Goal: Information Seeking & Learning: Learn about a topic

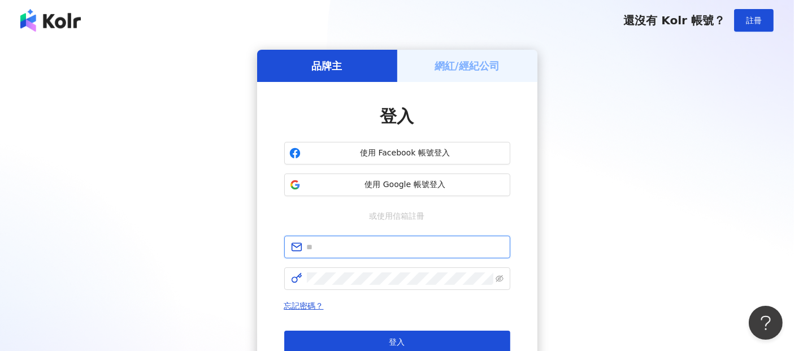
drag, startPoint x: 0, startPoint y: 0, endPoint x: 403, endPoint y: 240, distance: 469.3
click at [403, 241] on input "text" at bounding box center [405, 247] width 197 height 12
type input "**********"
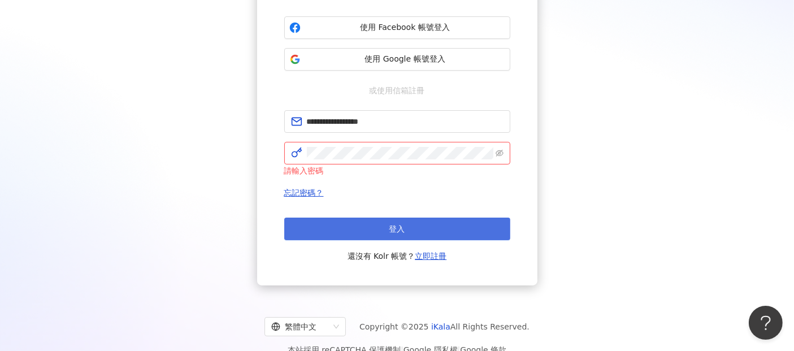
click at [426, 225] on button "登入" at bounding box center [397, 229] width 226 height 23
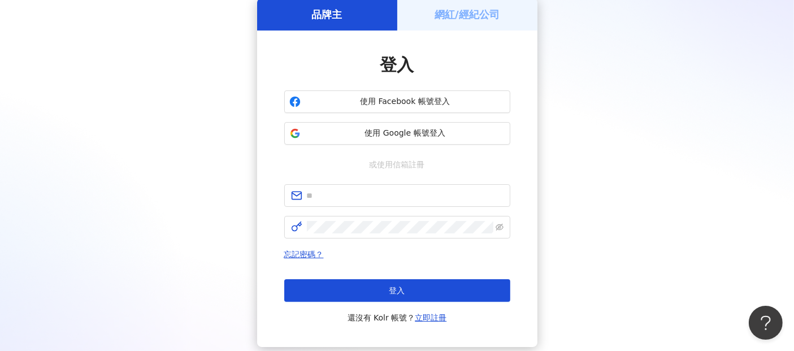
scroll to position [126, 0]
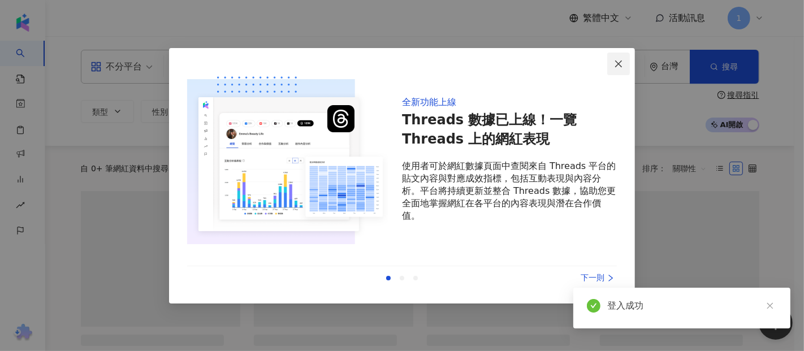
click at [618, 63] on icon "close" at bounding box center [618, 63] width 9 height 9
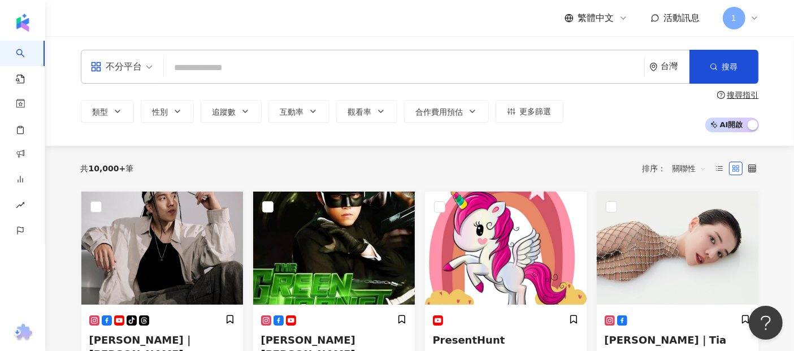
click at [226, 65] on input "search" at bounding box center [403, 67] width 471 height 21
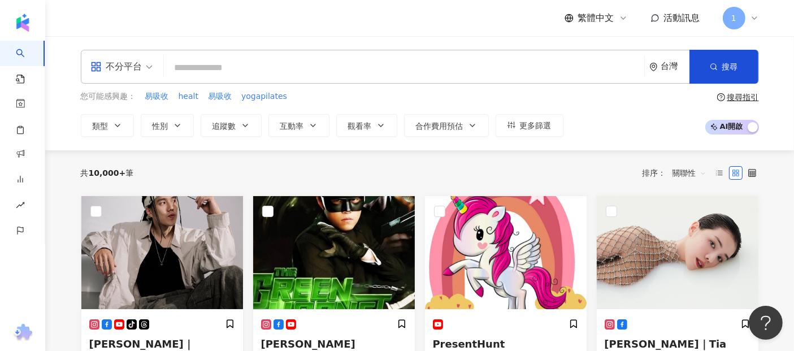
click at [657, 64] on icon "environment" at bounding box center [654, 67] width 8 height 8
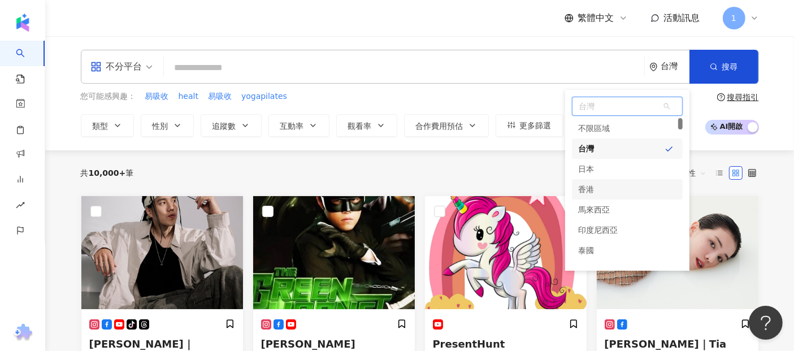
click at [590, 185] on div "香港" at bounding box center [587, 189] width 16 height 20
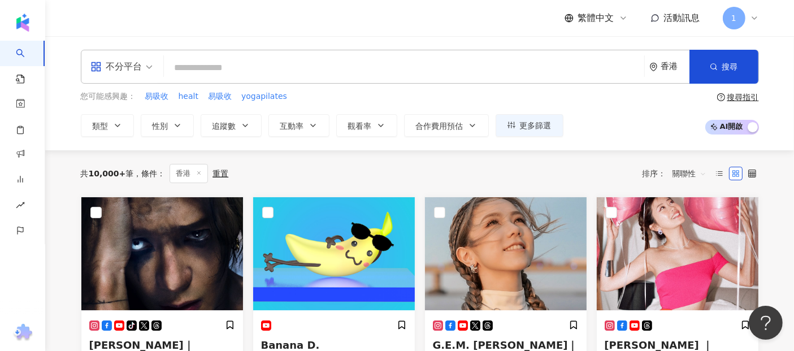
click at [308, 64] on input "search" at bounding box center [403, 67] width 471 height 21
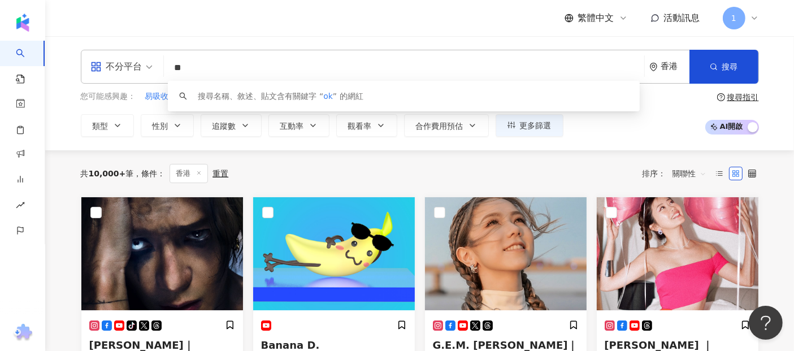
type input "*"
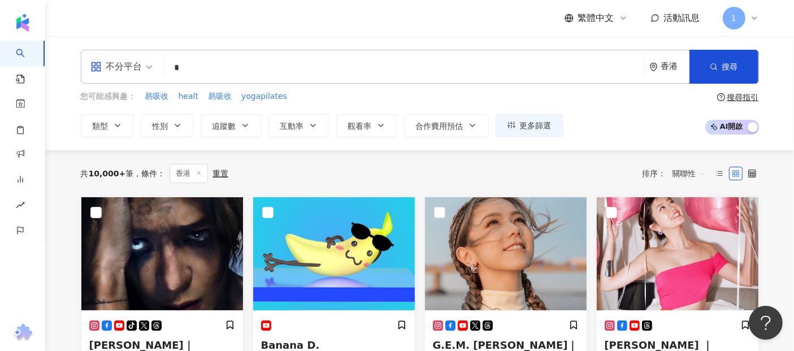
type input "*"
type input "**"
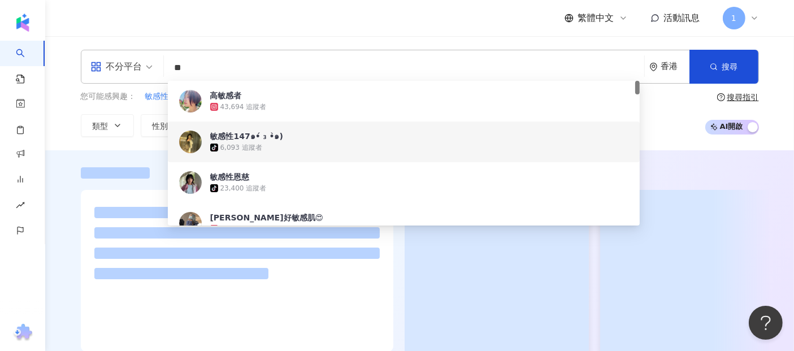
drag, startPoint x: 682, startPoint y: 140, endPoint x: 667, endPoint y: 138, distance: 15.9
click at [680, 140] on div "不分平台 敏感 ** 香港 搜尋 9859831e-107e-46fe-bace-8a0138f6339a 83ddd3df-96ed-49a8-aca6-b…" at bounding box center [419, 93] width 749 height 114
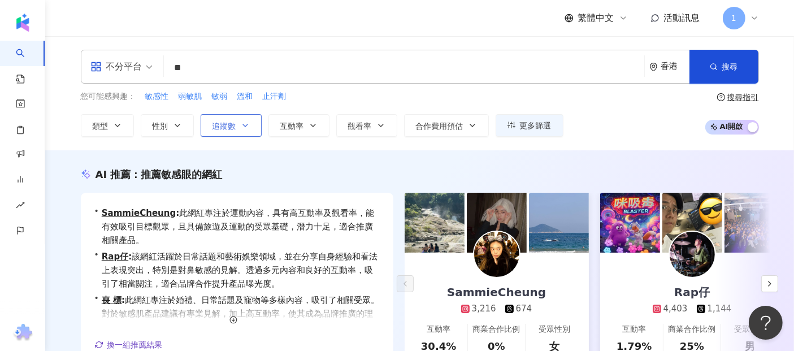
click at [233, 122] on span "追蹤數" at bounding box center [225, 126] width 24 height 9
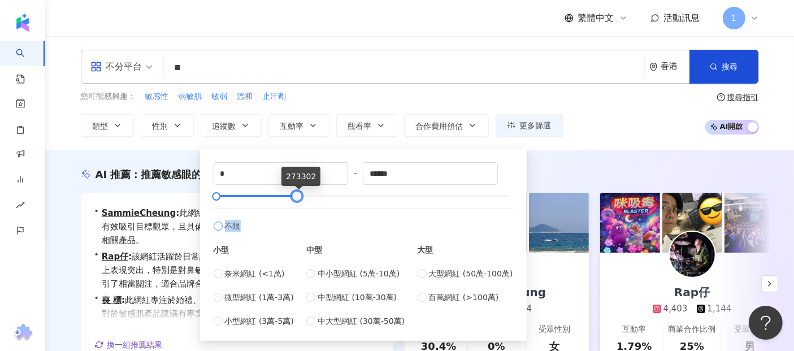
drag, startPoint x: 505, startPoint y: 194, endPoint x: 292, endPoint y: 210, distance: 213.7
click at [292, 210] on div "* - ****** 不限 小型 奈米網紅 (<1萬) 微型網紅 (1萬-3萬) 小型網紅 (3萬-5萬) 中型 中小型網紅 (5萬-10萬) 中型網紅 (1…" at bounding box center [364, 244] width 300 height 165
type input "******"
type input "*****"
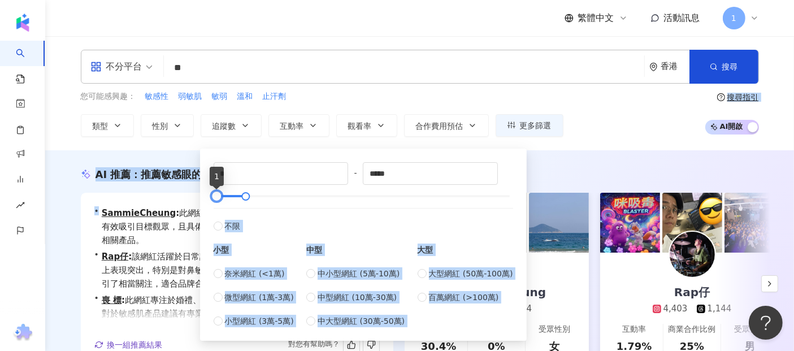
drag, startPoint x: 226, startPoint y: 198, endPoint x: 191, endPoint y: 194, distance: 35.2
type input "*****"
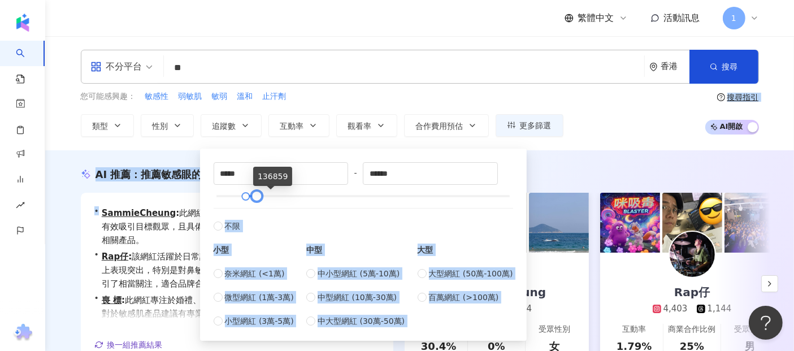
type input "******"
type input "*****"
click at [227, 193] on div at bounding box center [223, 196] width 6 height 6
click at [280, 244] on div "小型" at bounding box center [254, 250] width 80 height 12
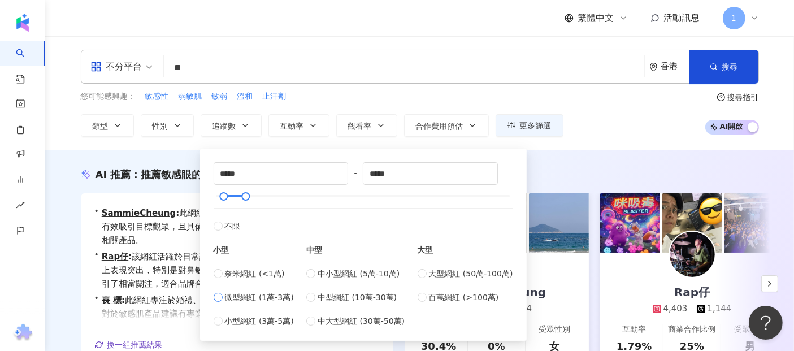
click at [275, 294] on span "微型網紅 (1萬-3萬)" at bounding box center [259, 297] width 69 height 12
type input "*****"
click at [334, 269] on span "中小型網紅 (5萬-10萬)" at bounding box center [359, 273] width 82 height 12
type input "*****"
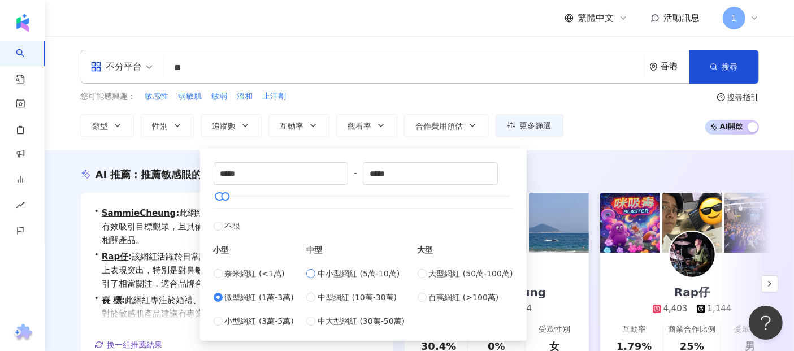
type input "*****"
drag, startPoint x: 230, startPoint y: 196, endPoint x: 216, endPoint y: 204, distance: 16.0
click at [216, 204] on div "**** - ***** 不限 小型 奈米網紅 (<1萬) 微型網紅 (1萬-3萬) 小型網紅 (3萬-5萬) 中型 中小型網紅 (5萬-10萬) 中型網紅 …" at bounding box center [364, 244] width 300 height 165
click at [599, 119] on div "您可能感興趣： 敏感性 弱敏肌 敏弱 溫和 止汗劑 類型 性別 追蹤數 互動率 觀看率 合作費用預估 更多篩選 **** - ***** 不限 小型 奈米網紅…" at bounding box center [420, 113] width 678 height 46
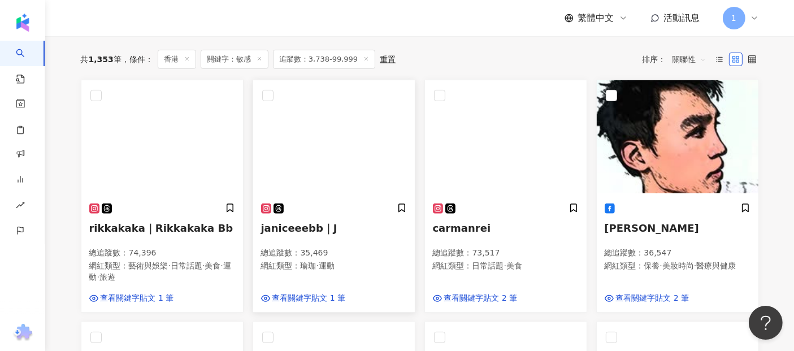
scroll to position [377, 0]
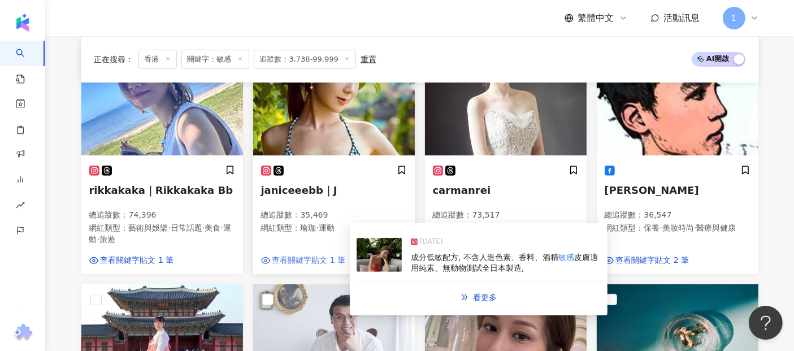
click at [335, 264] on span "查看關鍵字貼文 1 筆" at bounding box center [308, 260] width 73 height 11
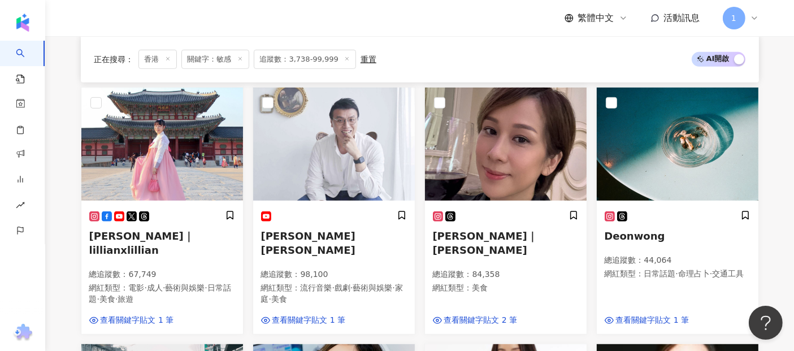
scroll to position [628, 0]
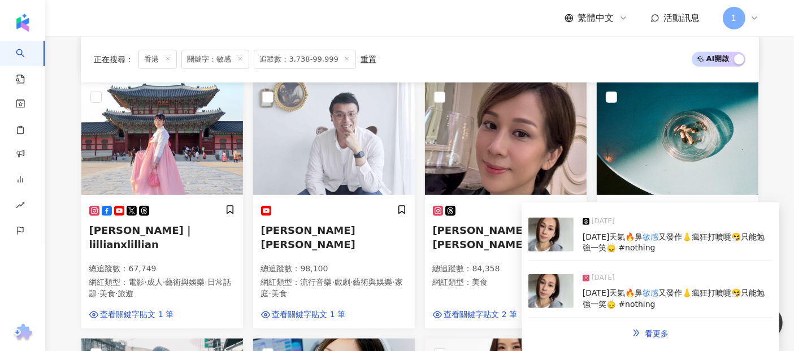
click at [602, 243] on span "又發作👃瘋狂打噴嚏🤧只能勉強一笑🙂‍↕️ #nothing" at bounding box center [674, 242] width 182 height 20
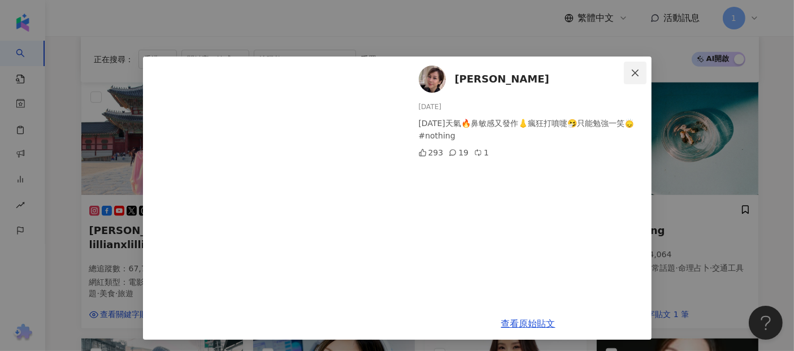
click at [631, 68] on icon "close" at bounding box center [635, 72] width 9 height 9
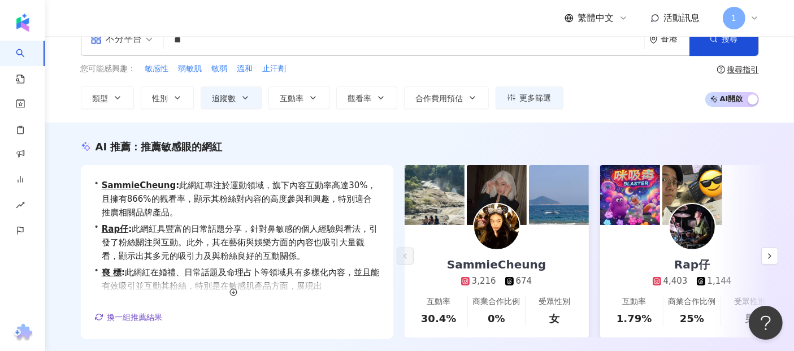
scroll to position [0, 0]
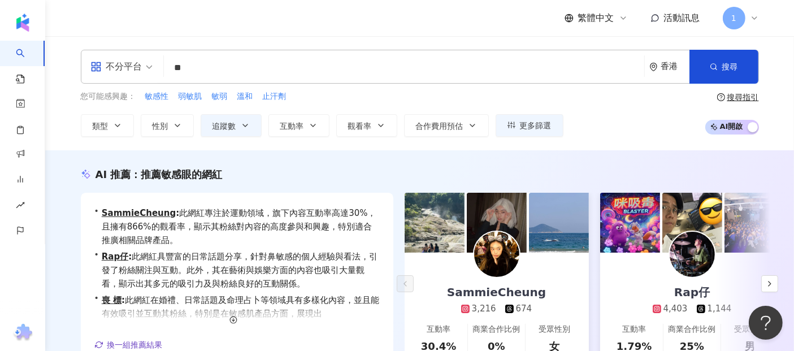
click at [112, 67] on div "不分平台" at bounding box center [116, 67] width 52 height 18
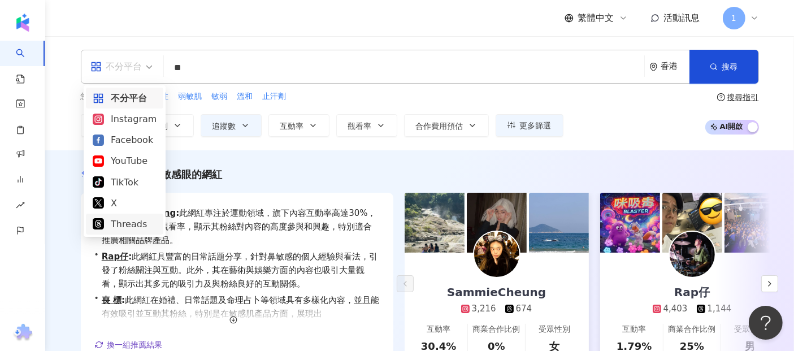
click at [129, 224] on div "Threads" at bounding box center [125, 224] width 64 height 14
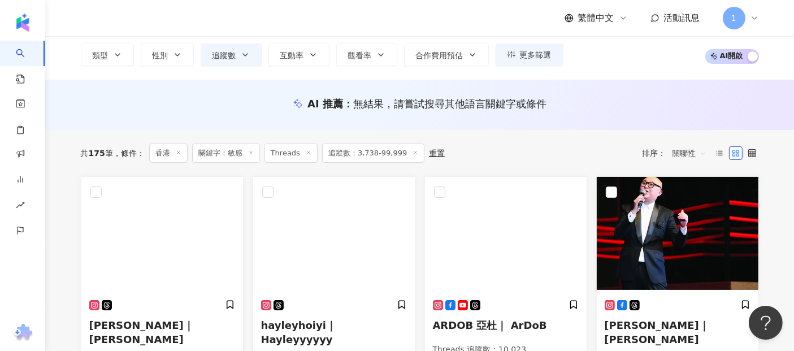
scroll to position [63, 0]
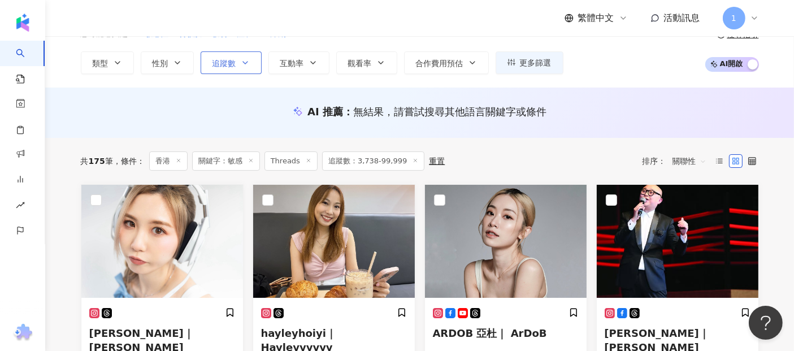
click at [224, 62] on span "追蹤數" at bounding box center [225, 63] width 24 height 9
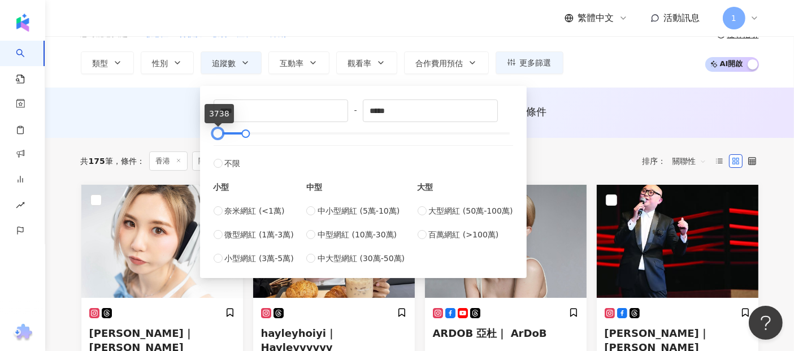
type input "*"
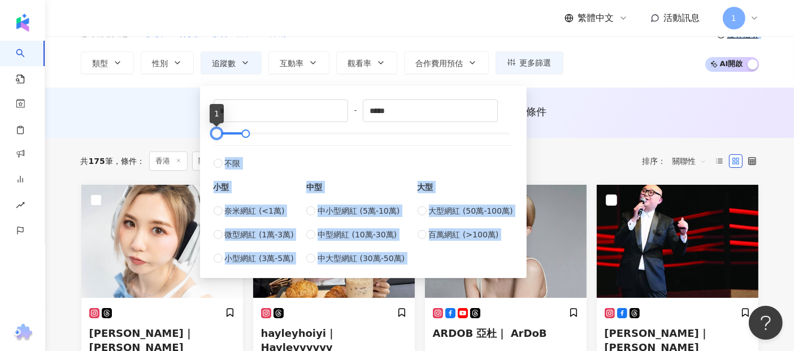
drag, startPoint x: 215, startPoint y: 133, endPoint x: 186, endPoint y: 135, distance: 28.9
click at [172, 116] on div "AI 推薦 ： 無結果，請嘗試搜尋其他語言關鍵字或條件" at bounding box center [420, 112] width 678 height 14
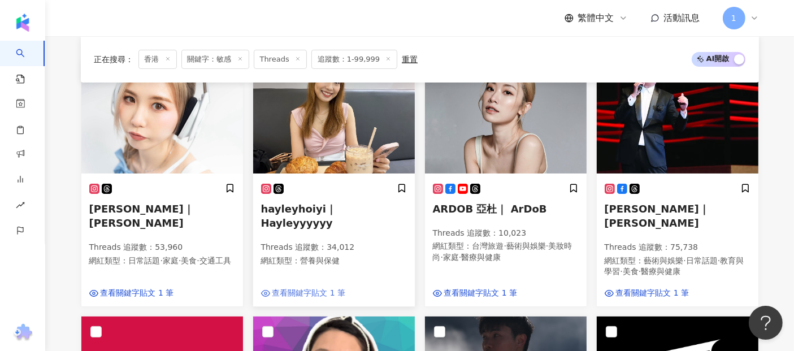
scroll to position [251, 0]
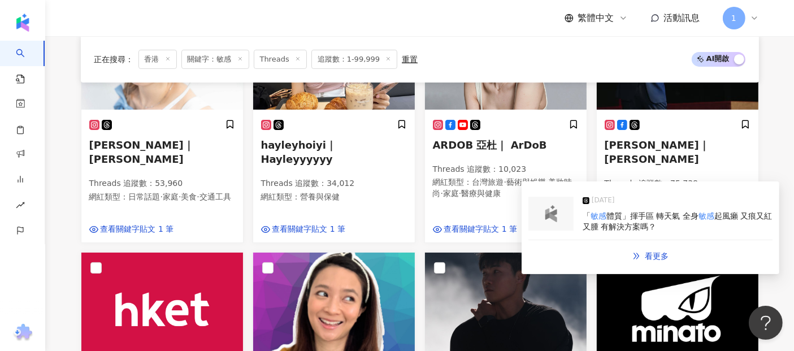
click at [596, 224] on span "起風癩 又痕又紅又腫 有解決方案嗎？" at bounding box center [677, 221] width 189 height 20
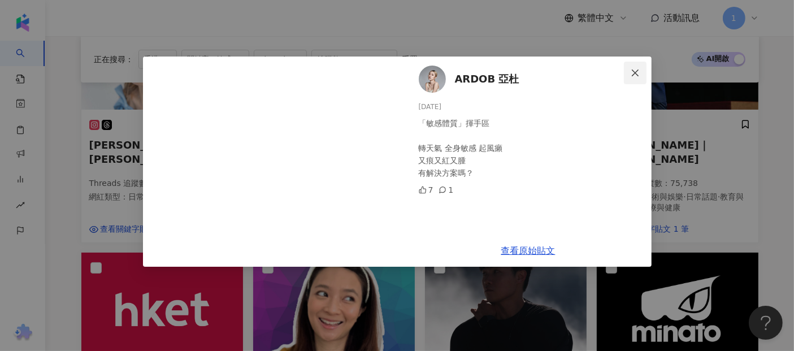
click at [640, 68] on span "Close" at bounding box center [635, 72] width 23 height 9
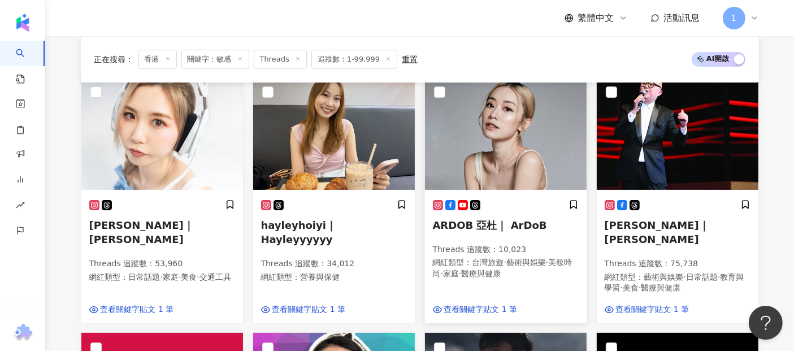
scroll to position [188, 0]
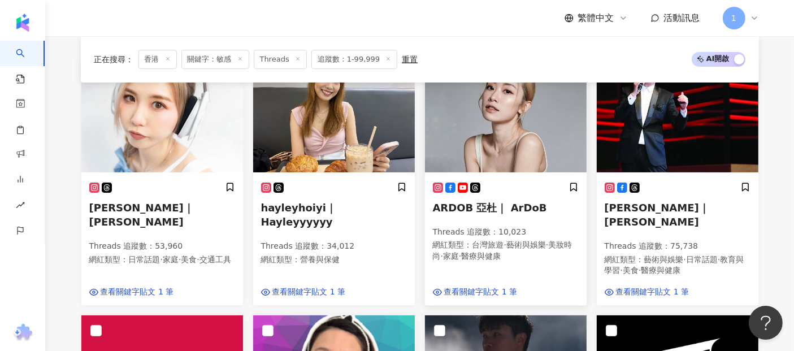
click at [500, 202] on span "ARDOB 亞杜｜ ArDoB" at bounding box center [490, 208] width 114 height 12
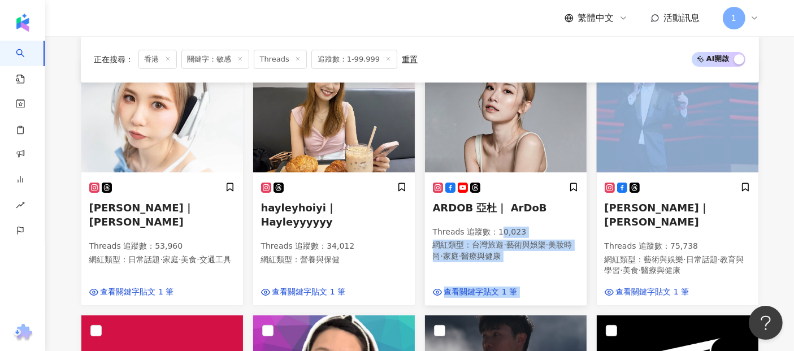
drag, startPoint x: 591, startPoint y: 208, endPoint x: 555, endPoint y: 216, distance: 36.5
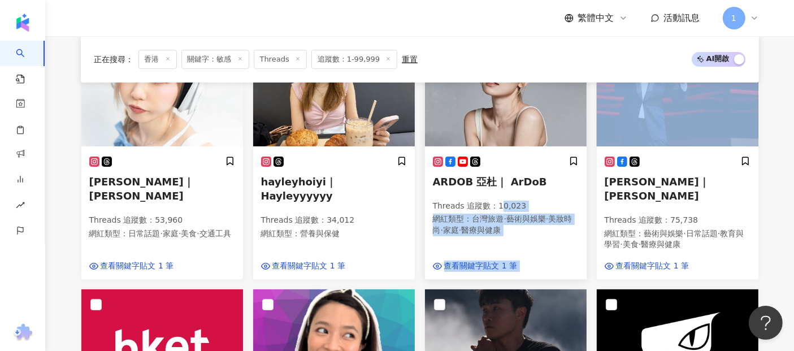
scroll to position [251, 0]
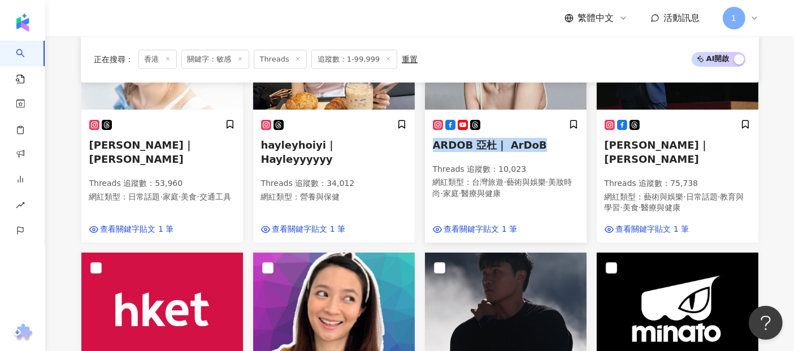
drag, startPoint x: 420, startPoint y: 144, endPoint x: 533, endPoint y: 142, distance: 112.5
click at [533, 142] on div "ARDOB 亞杜｜ ArDoB Threads 追蹤數 ： 10,023 網紅類型 ： 台灣旅遊 · 藝術與娛樂 · 美妝時尚 · 家庭 · 醫療與健康 查看…" at bounding box center [506, 120] width 172 height 248
copy span "ARDOB 亞杜｜ ArDoB"
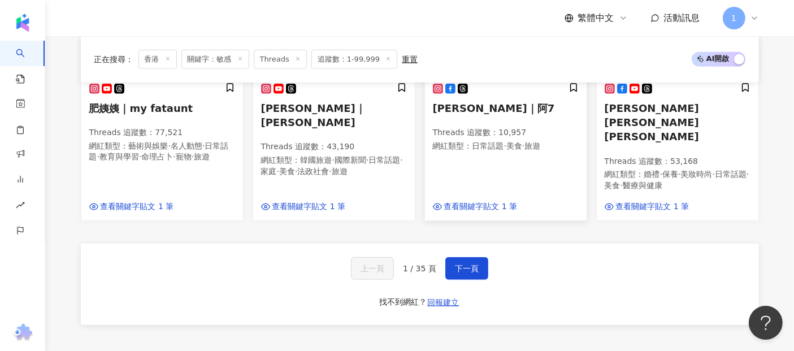
scroll to position [816, 0]
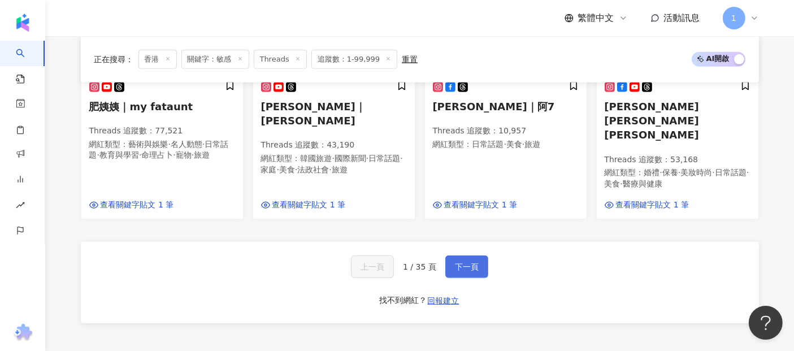
click at [462, 262] on span "下一頁" at bounding box center [467, 266] width 24 height 9
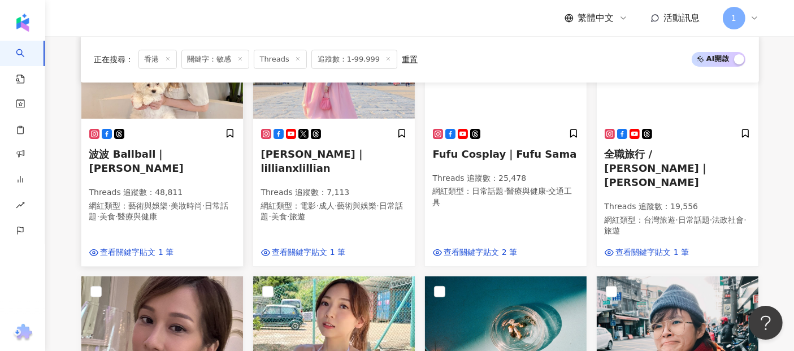
scroll to position [251, 0]
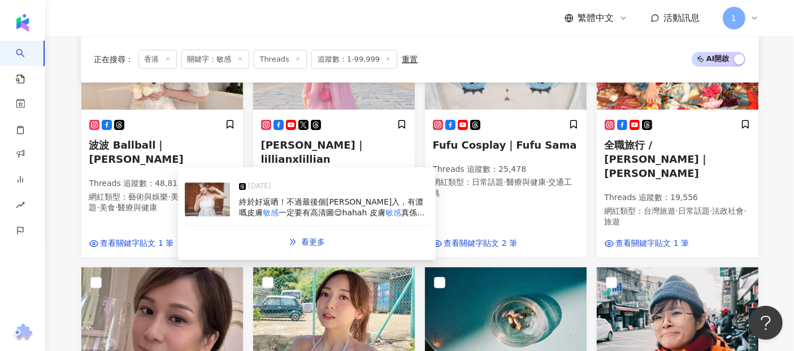
click at [280, 199] on span "終於好返哂！不過最後個張圖慎入，有濃嘅皮膚" at bounding box center [331, 207] width 184 height 20
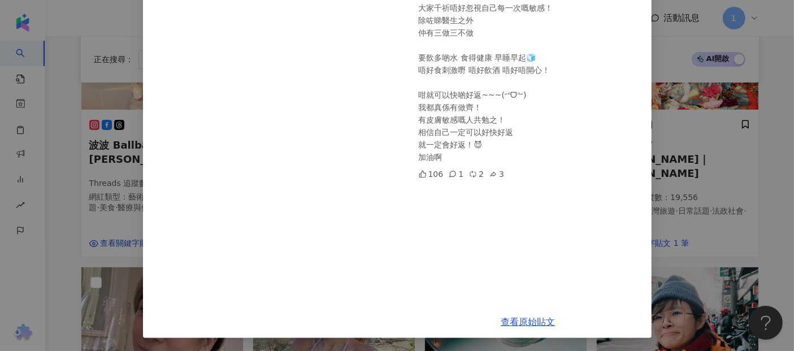
scroll to position [38, 0]
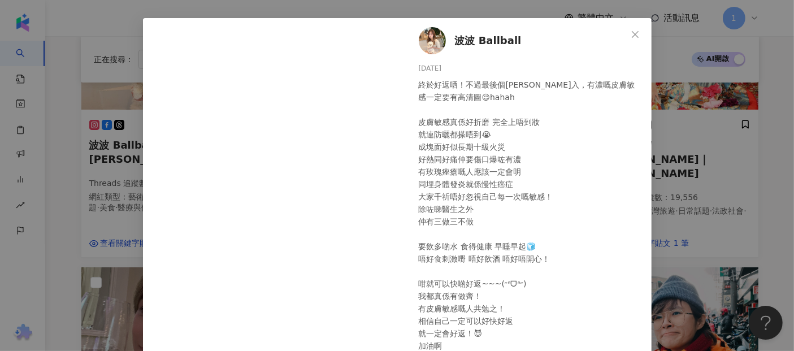
click at [487, 41] on span "波波 Ballball" at bounding box center [488, 41] width 67 height 16
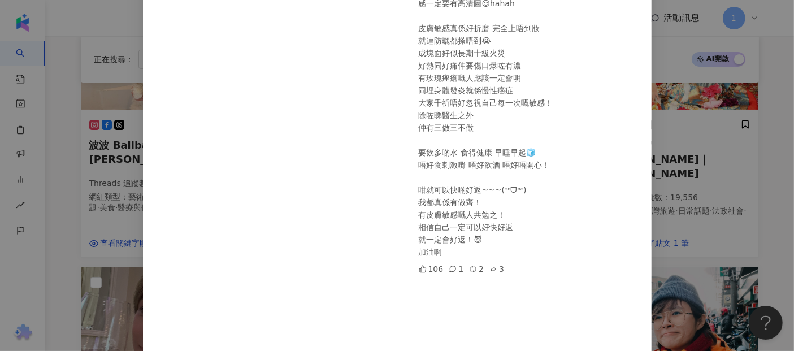
scroll to position [227, 0]
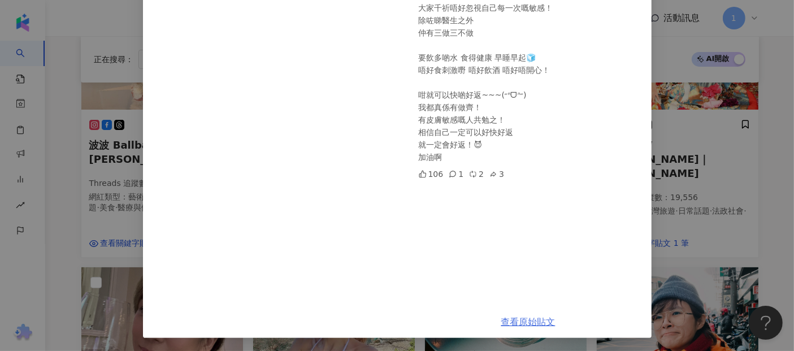
click at [525, 321] on link "查看原始貼文" at bounding box center [528, 322] width 54 height 11
click at [690, 35] on div "波波 Ballball 2025/7/23 終於好返哂！不過最後個張圖慎入，有濃嘅皮膚敏感一定要有高清圖😌hahah 皮膚敏感真係好折磨 完全上唔到妝 就連防…" at bounding box center [397, 175] width 794 height 351
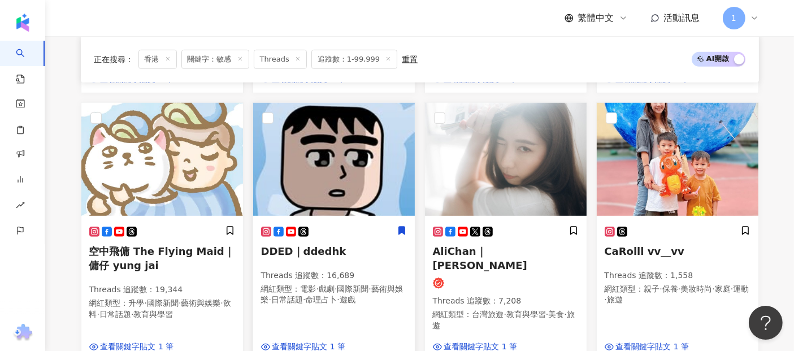
scroll to position [691, 0]
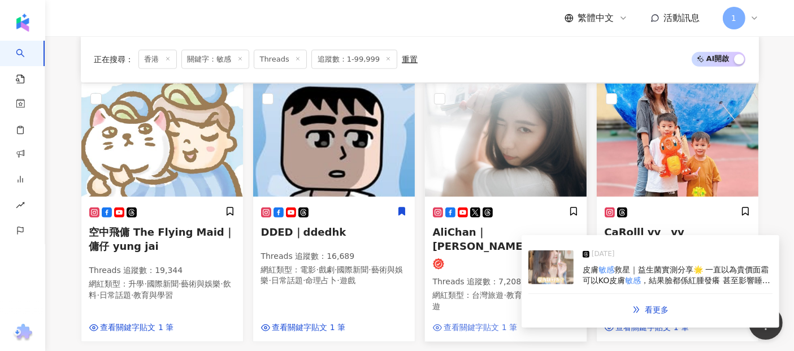
click at [480, 322] on span "查看關鍵字貼文 1 筆" at bounding box center [480, 327] width 73 height 11
click at [587, 279] on span "救星｜益生菌實測分享🌟 一直以為貴價面霜可以KO皮膚" at bounding box center [676, 275] width 186 height 20
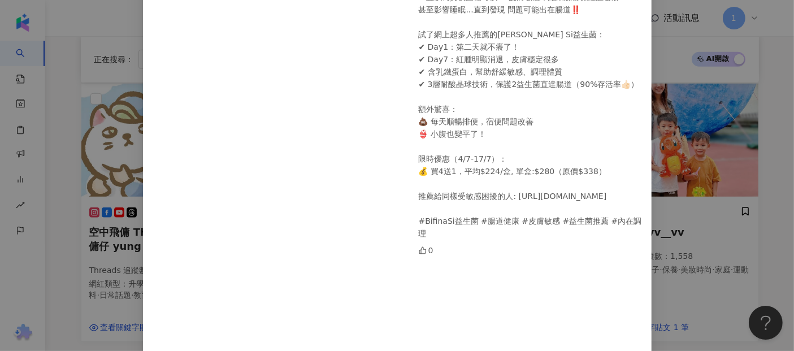
scroll to position [25, 0]
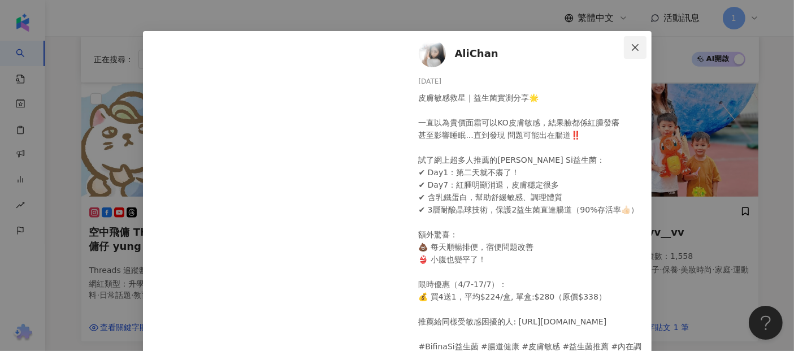
click at [631, 43] on icon "close" at bounding box center [635, 47] width 9 height 9
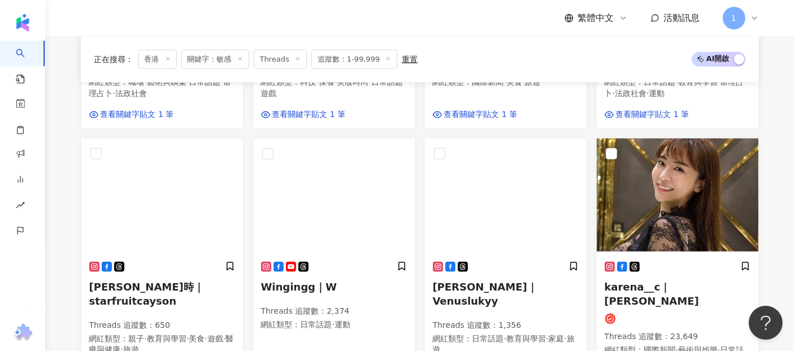
scroll to position [694, 0]
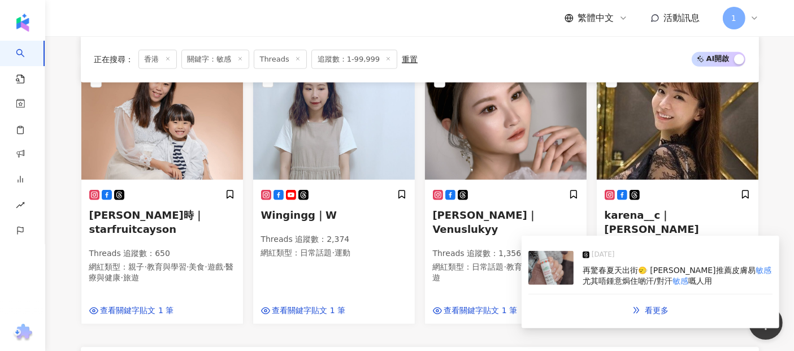
click at [572, 273] on img at bounding box center [551, 268] width 45 height 34
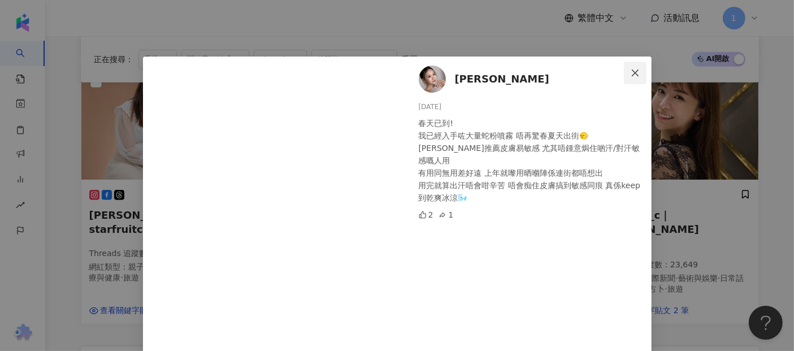
click at [633, 75] on icon "close" at bounding box center [635, 72] width 7 height 7
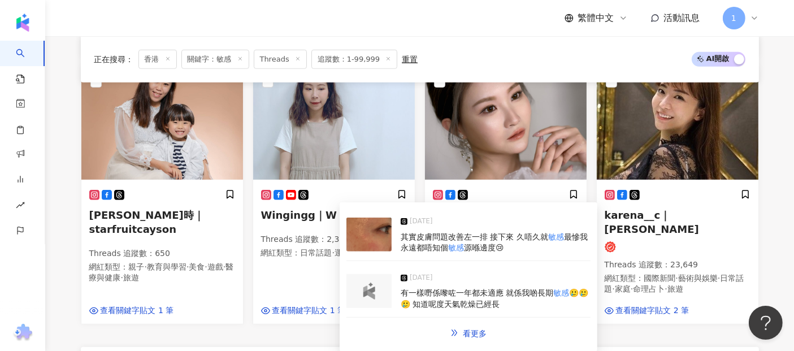
click at [529, 237] on span "其實皮膚問題改善左一排 接下來 久唔久就" at bounding box center [475, 236] width 148 height 9
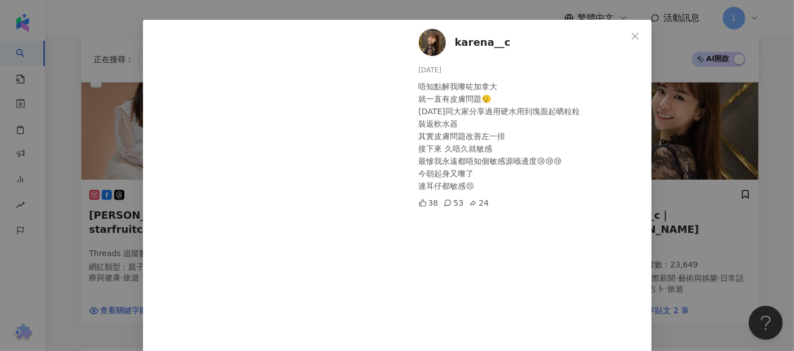
scroll to position [63, 0]
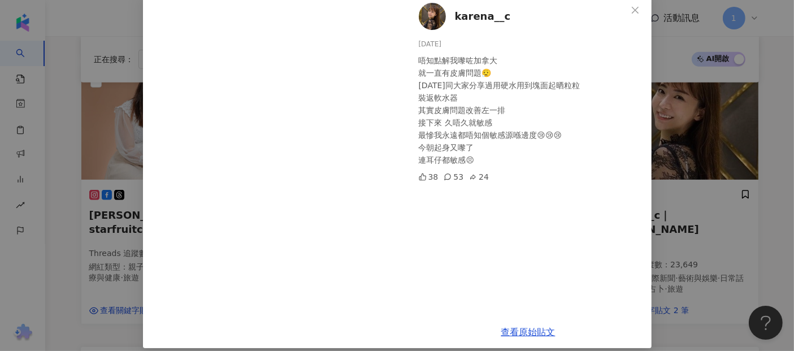
click at [661, 191] on div "karena__c 2025/8/15 唔知點解我嚟咗加拿大 就一直有皮膚問題😮‍💨 一年前同大家分享過用硬水用到塊面起晒粒粒 裝返軟水器 其實皮膚問題改善左…" at bounding box center [397, 175] width 794 height 351
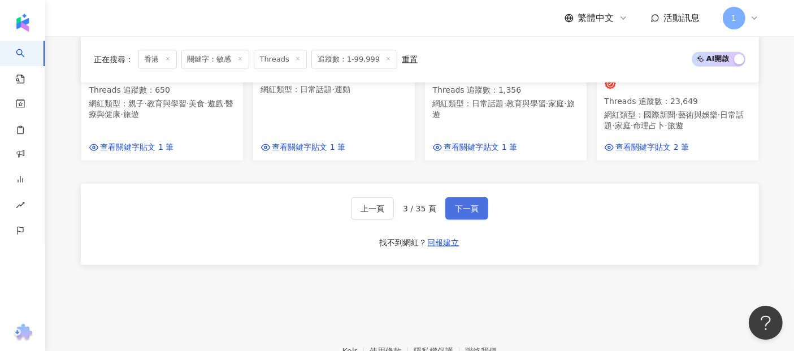
scroll to position [819, 0]
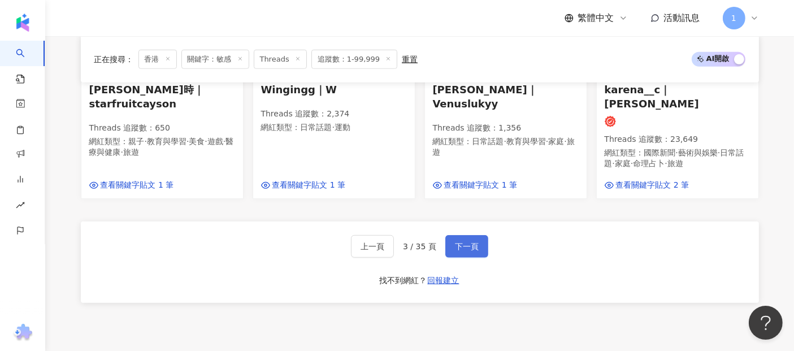
click at [464, 242] on span "下一頁" at bounding box center [467, 246] width 24 height 9
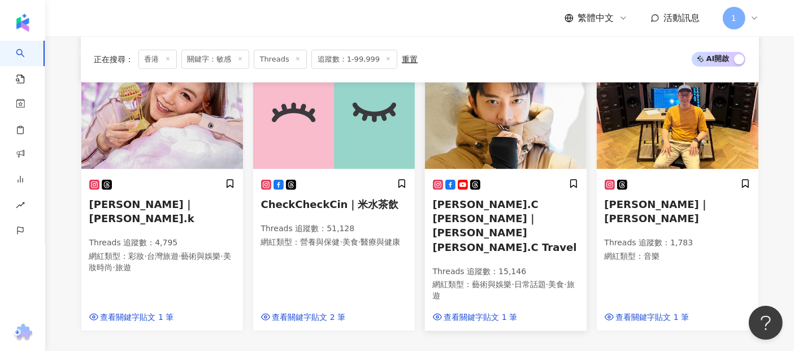
scroll to position [730, 0]
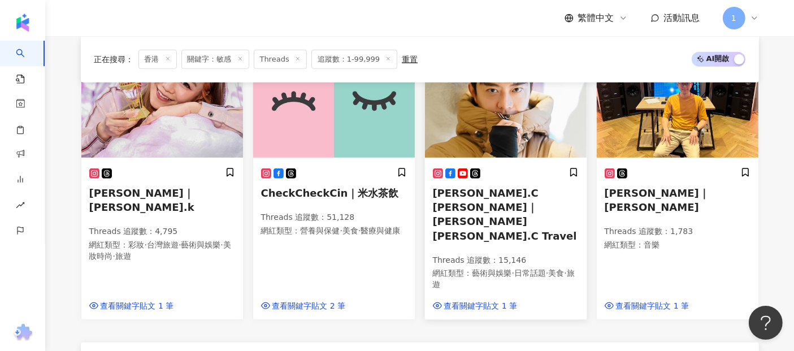
click at [499, 287] on div "Jerry.C 謝利｜謝利Jerry.C Travel Threads 追蹤數 ： 15,146 網紅類型 ： 藝術與娛樂 · 日常話題 · 美食 · 旅遊 …" at bounding box center [506, 239] width 162 height 160
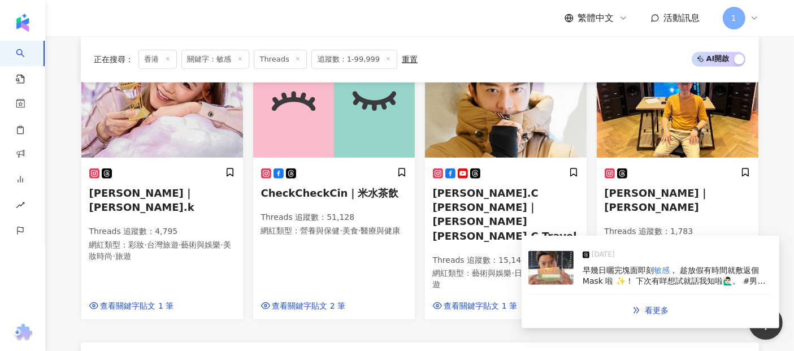
click at [582, 270] on div "2025/5/1 早幾日曬完塊面即刻 敏感 ， 趁放假有時間就敷返個 Mask 啦 ✨！ 下次有咩想試就話我知啦🙋🏻‍♂️。 #男人三十要被保養系列 #非廣告…" at bounding box center [651, 269] width 244 height 52
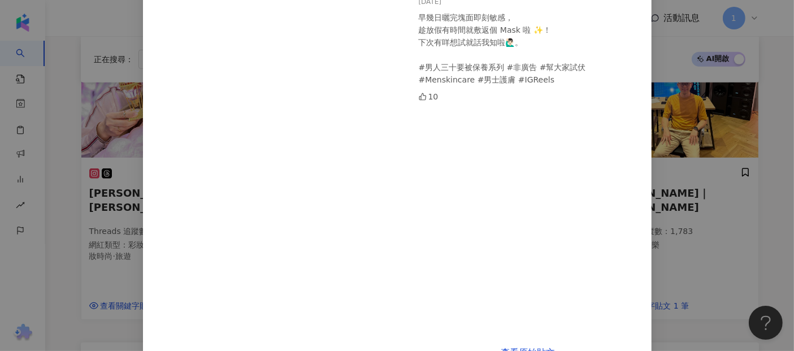
scroll to position [141, 0]
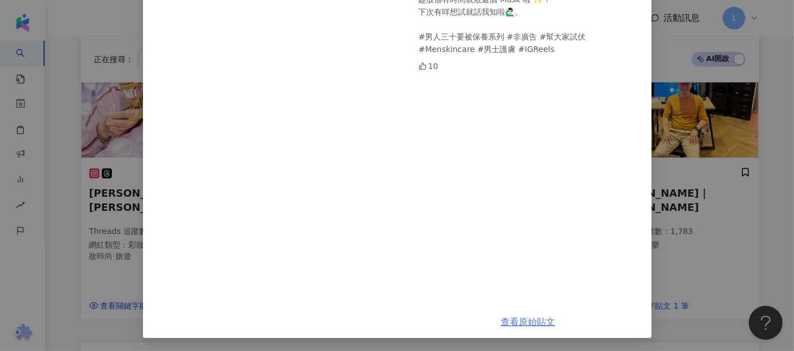
click at [517, 325] on link "查看原始貼文" at bounding box center [528, 322] width 54 height 11
click at [745, 158] on div "Jerry.C 謝利 2025/5/1 早幾日曬完塊面即刻敏感， 趁放假有時間就敷返個 Mask 啦 ✨！ 下次有咩想試就話我知啦🙋🏻‍♂️。 #男人三十要被…" at bounding box center [397, 175] width 794 height 351
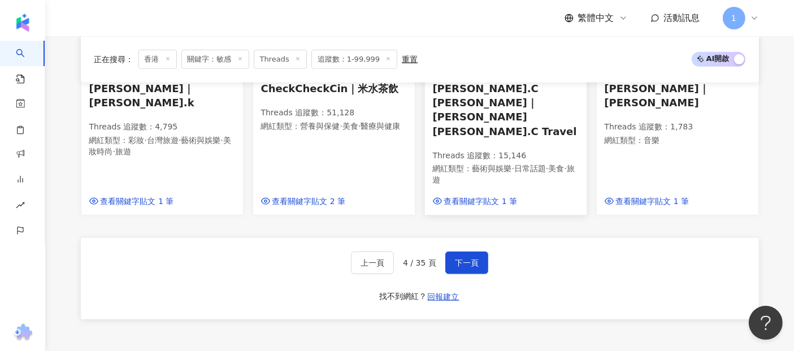
scroll to position [793, 0]
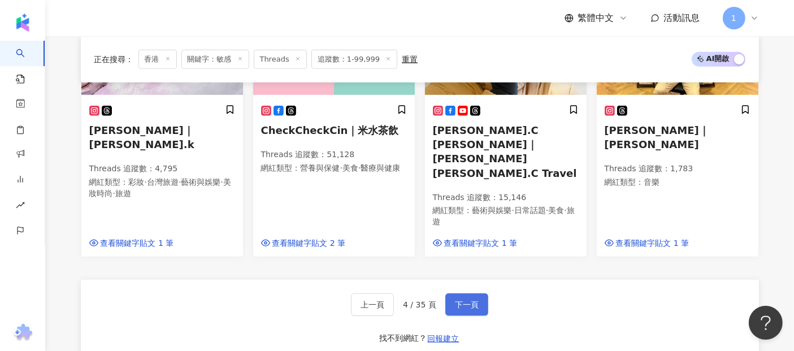
click at [471, 293] on button "下一頁" at bounding box center [466, 304] width 43 height 23
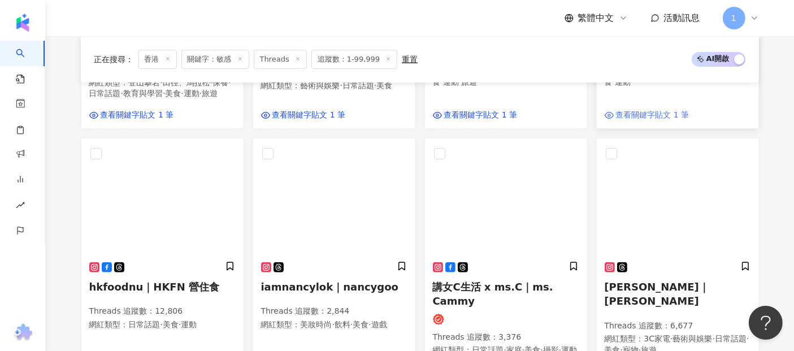
scroll to position [439, 0]
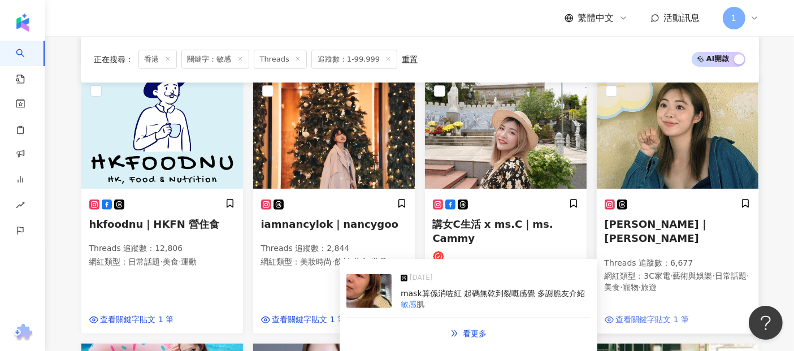
click at [633, 320] on span "查看關鍵字貼文 1 筆" at bounding box center [652, 319] width 73 height 11
click at [485, 282] on div "2025/3/24" at bounding box center [496, 280] width 190 height 16
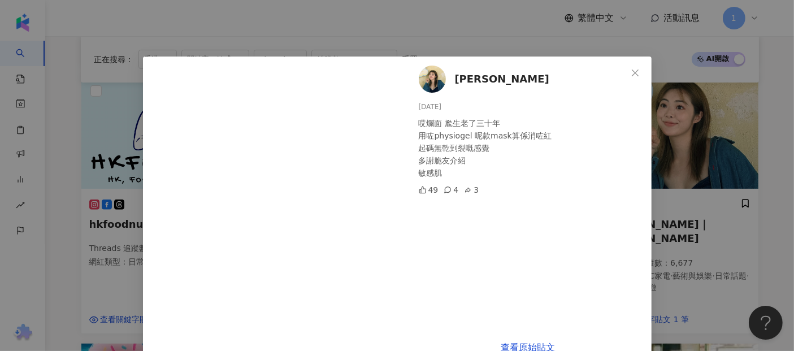
click at [468, 80] on span "Joen Lui" at bounding box center [502, 79] width 94 height 16
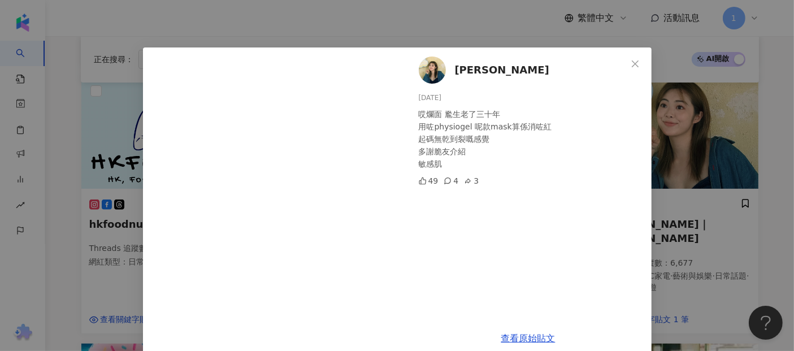
scroll to position [25, 0]
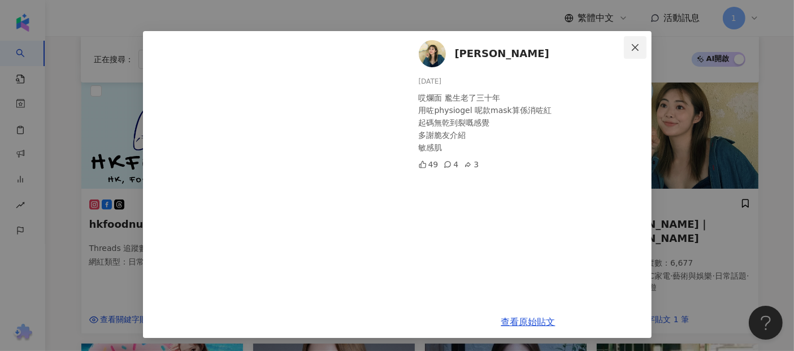
click at [631, 44] on icon "close" at bounding box center [635, 47] width 9 height 9
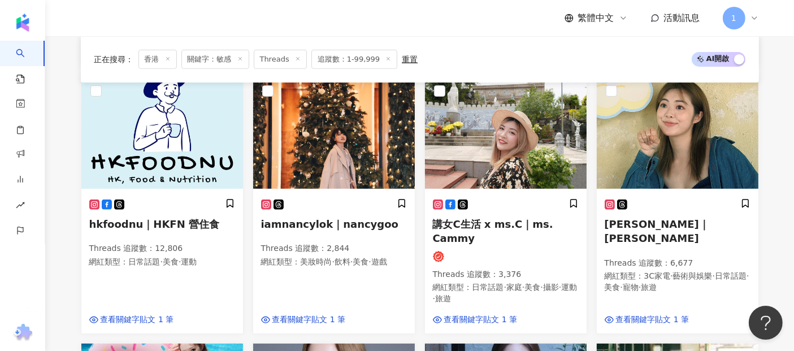
drag, startPoint x: 46, startPoint y: 215, endPoint x: 62, endPoint y: 214, distance: 15.9
click at [47, 215] on main "Threads ** 香港 搜尋 9859831e-107e-46fe-bace-8a0138f6339a 83ddd3df-96ed-49a8-aca6-b…" at bounding box center [419, 160] width 749 height 1126
click at [149, 319] on span "查看關鍵字貼文 1 筆" at bounding box center [137, 319] width 73 height 11
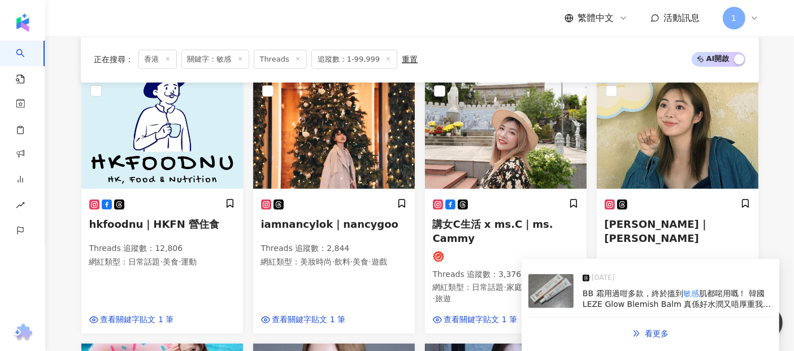
click at [664, 294] on span "BB 霜用過咁多款，終於搵到" at bounding box center [633, 293] width 101 height 9
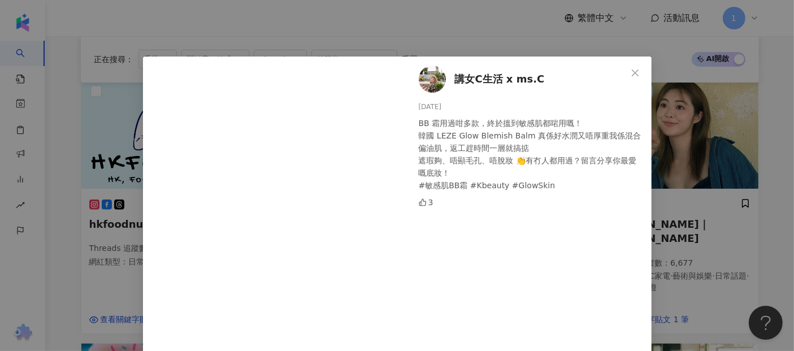
scroll to position [51, 0]
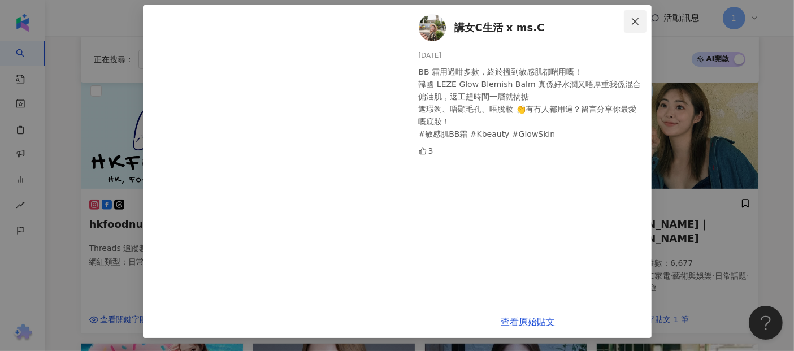
click at [634, 18] on icon "close" at bounding box center [635, 21] width 9 height 9
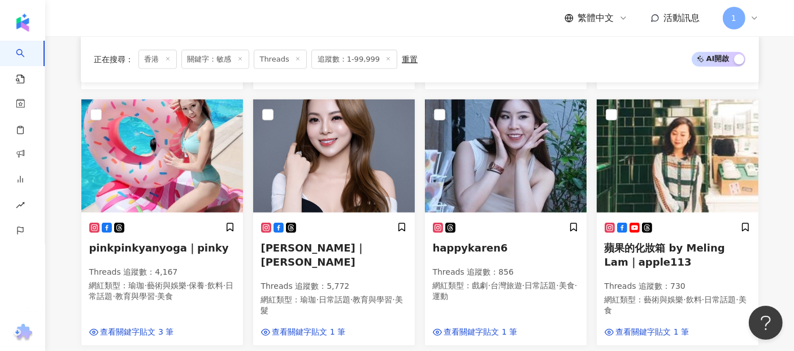
scroll to position [754, 0]
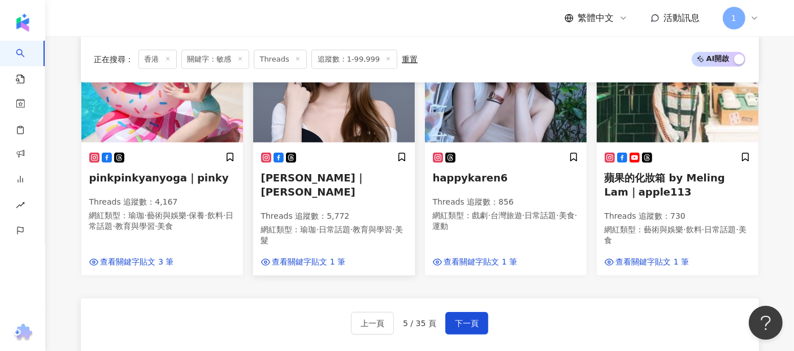
click at [306, 267] on span "查看關鍵字貼文 1 筆" at bounding box center [308, 262] width 73 height 11
click at [455, 322] on span "下一頁" at bounding box center [467, 323] width 24 height 9
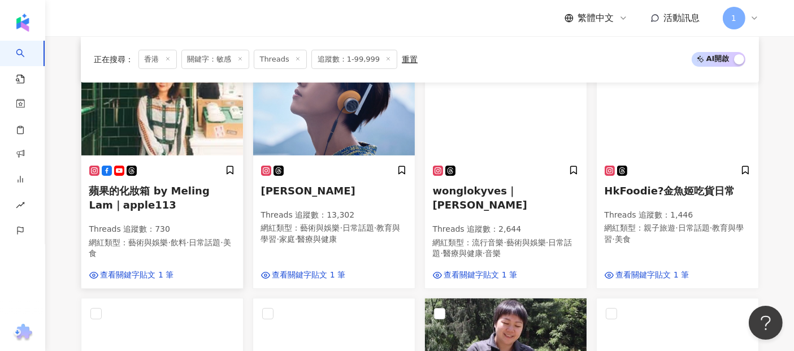
scroll to position [188, 0]
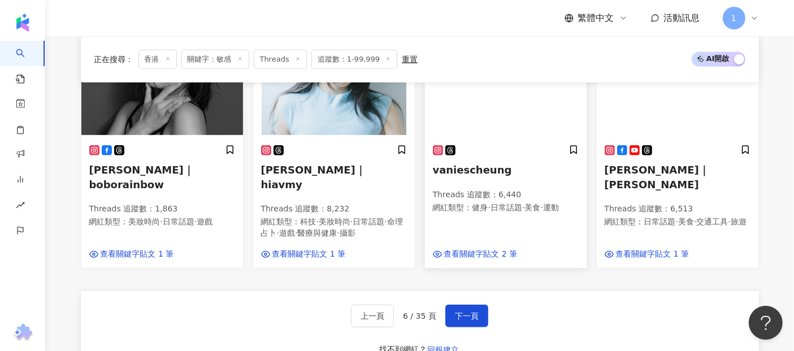
scroll to position [754, 0]
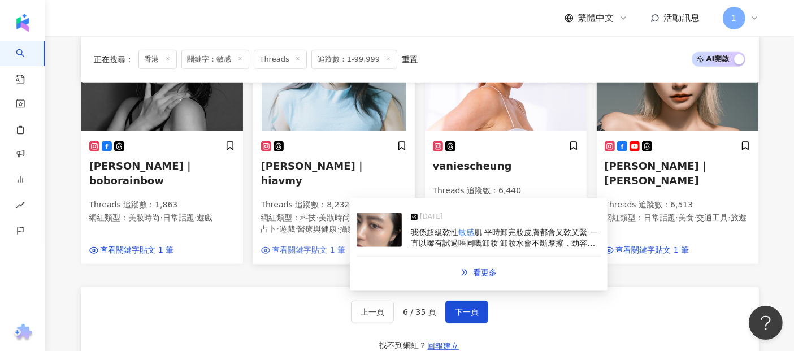
click at [331, 245] on span "查看關鍵字貼文 1 筆" at bounding box center [308, 250] width 73 height 11
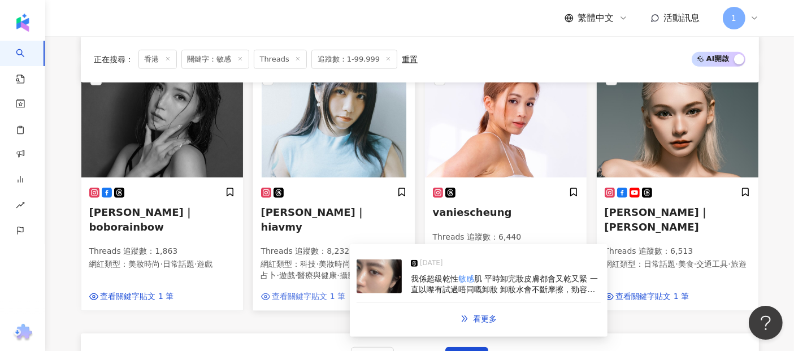
scroll to position [691, 0]
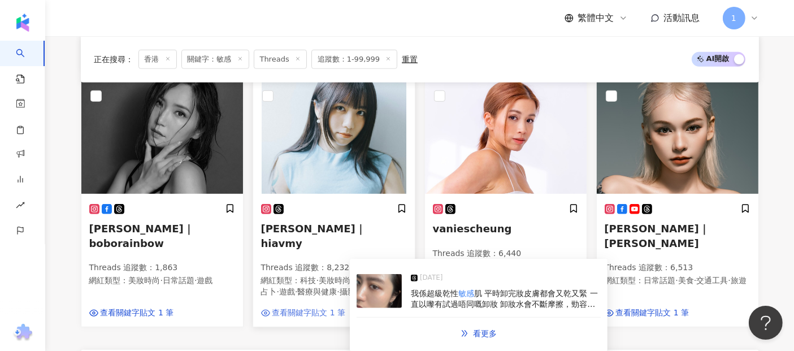
click at [327, 308] on span "查看關鍵字貼文 1 筆" at bounding box center [308, 313] width 73 height 11
click at [414, 287] on div "2025/8/15" at bounding box center [506, 280] width 190 height 16
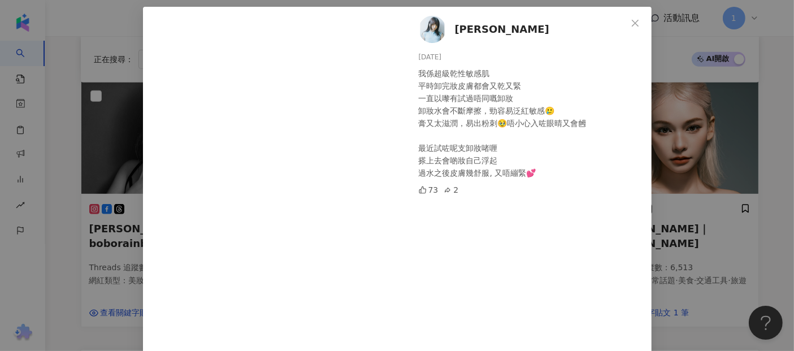
scroll to position [87, 0]
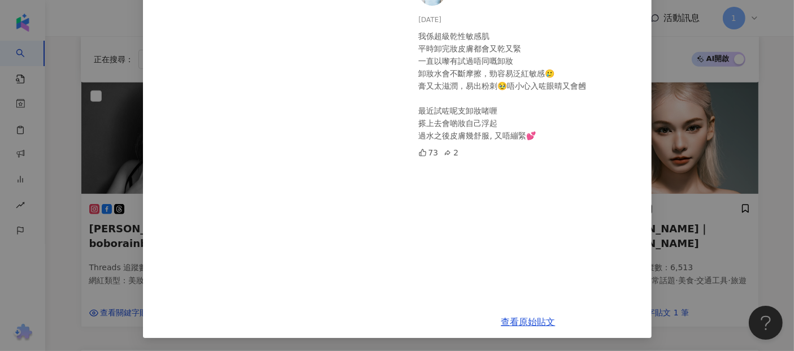
click at [704, 101] on div "Agnes Leung 2025/8/15 我係超級乾性敏感肌 平時卸完妝皮膚都會又乾又緊 一直以嚟有試過唔同嘅卸妝 卸妝水會不斷摩擦，勁容易泛紅敏感🥲 膏又…" at bounding box center [397, 175] width 794 height 351
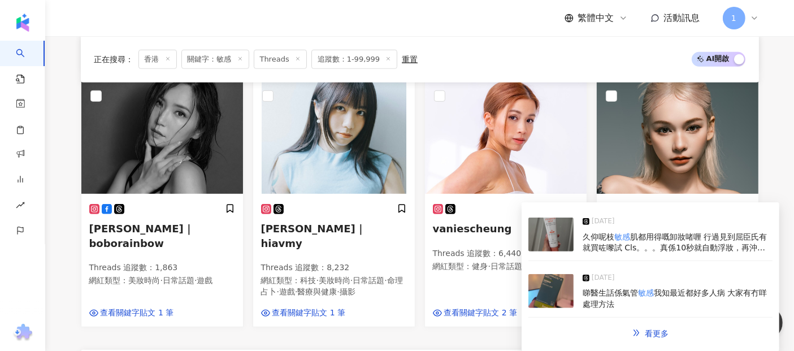
click at [603, 245] on span "肌都用得嘅卸妝啫喱 行過見到屈臣氏有就買咗嚟試 Cls。。。真係10秒就自動浮妝，再沖一沖水已經搞掂！用咗幾晚皮膚都冇話" at bounding box center [675, 247] width 184 height 31
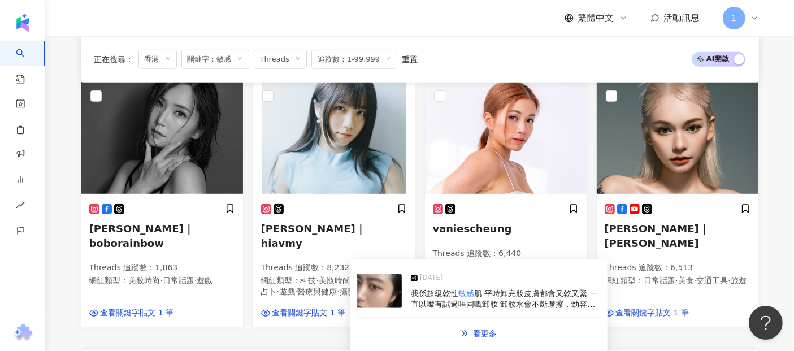
click at [437, 291] on span "我係超級乾性" at bounding box center [434, 293] width 47 height 9
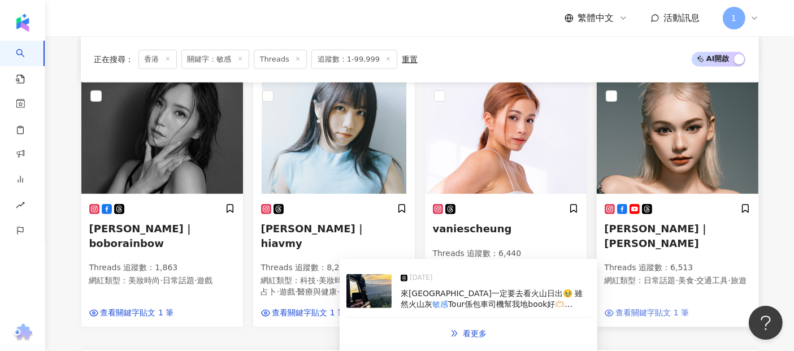
click at [656, 308] on span "查看關鍵字貼文 1 筆" at bounding box center [652, 313] width 73 height 11
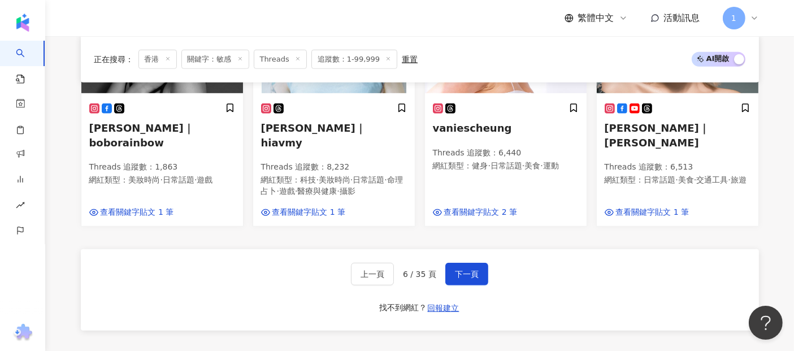
scroll to position [816, 0]
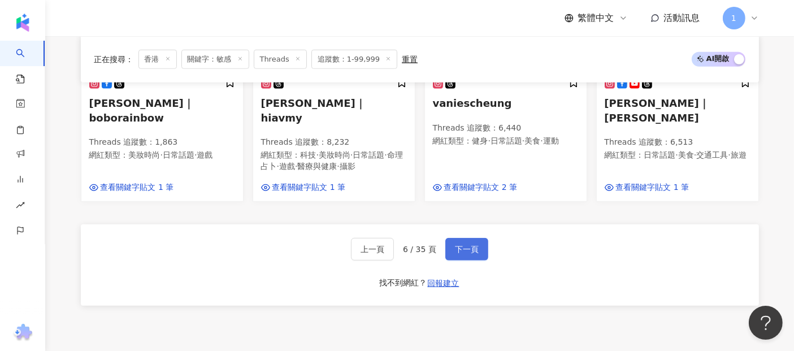
click at [464, 245] on span "下一頁" at bounding box center [467, 249] width 24 height 9
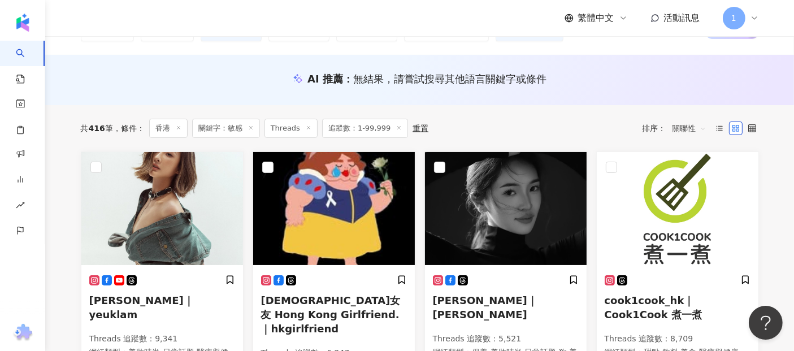
scroll to position [251, 0]
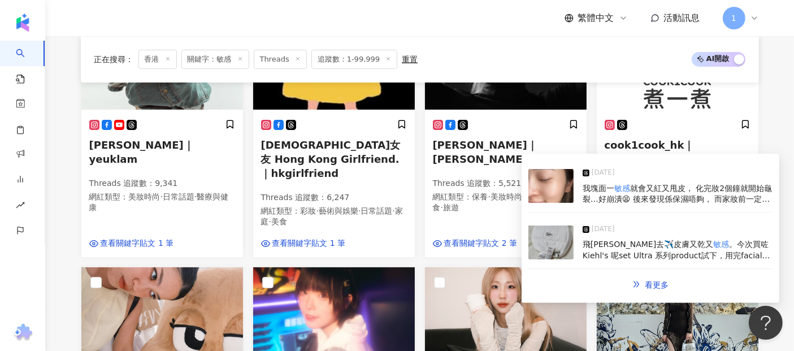
click at [570, 192] on img at bounding box center [551, 186] width 45 height 34
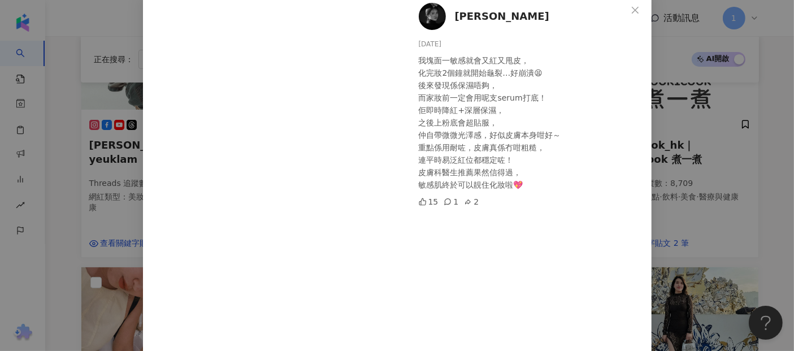
scroll to position [0, 0]
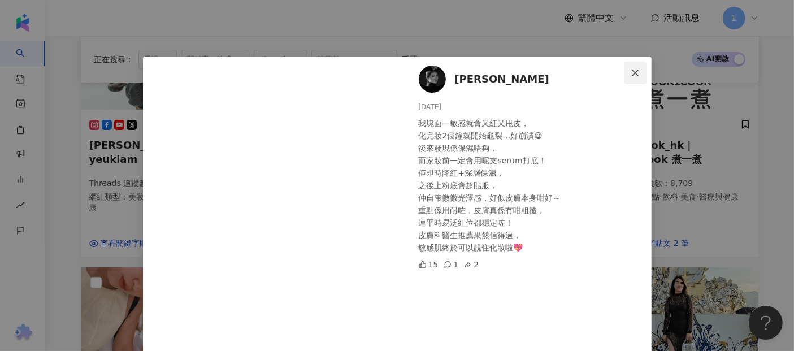
click at [627, 68] on button "Close" at bounding box center [635, 73] width 23 height 23
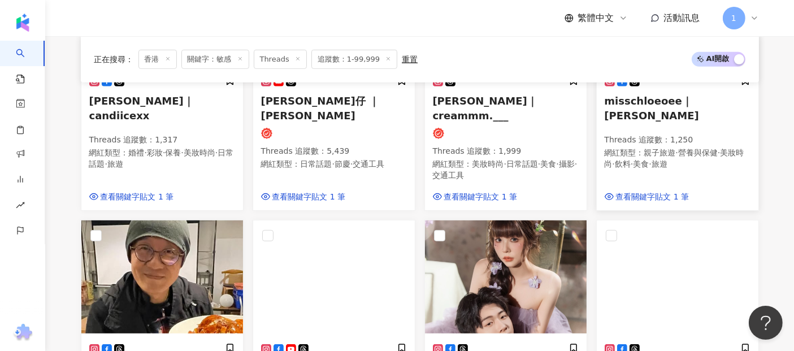
scroll to position [439, 0]
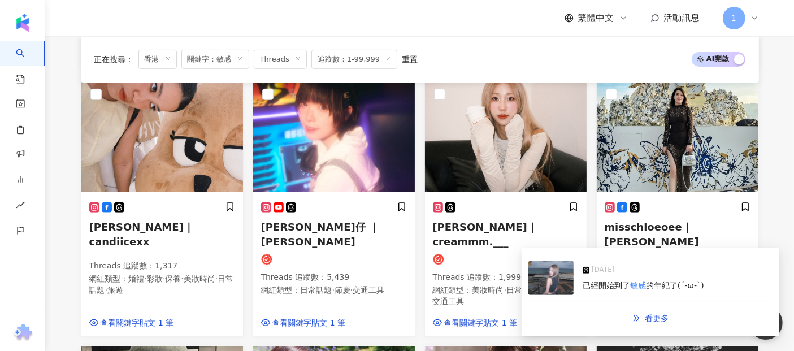
click at [566, 284] on img at bounding box center [551, 278] width 45 height 34
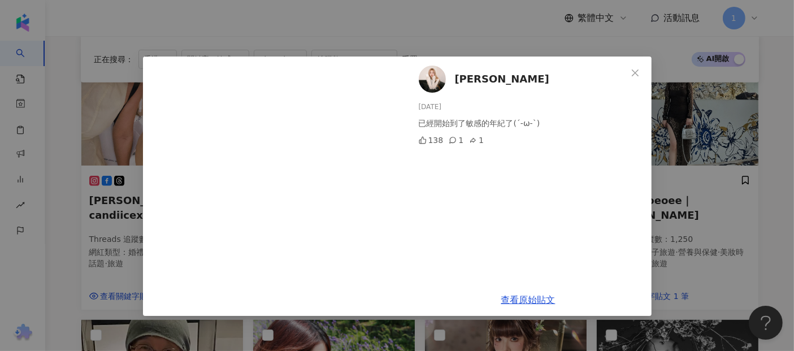
scroll to position [473, 0]
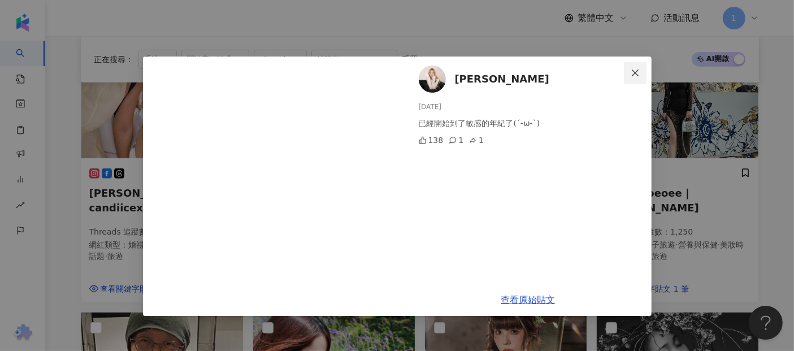
click at [625, 73] on span "Close" at bounding box center [635, 72] width 23 height 9
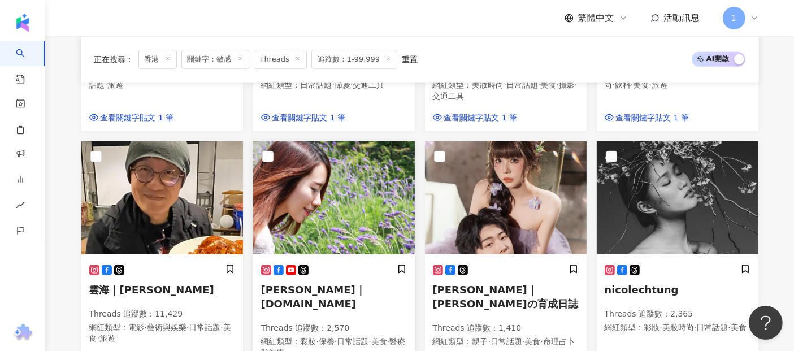
scroll to position [662, 0]
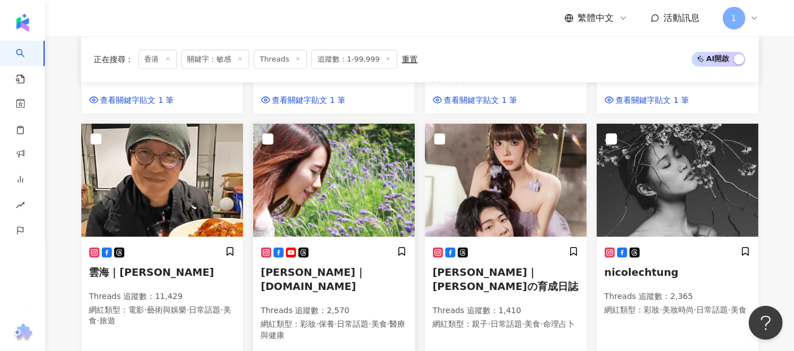
click at [328, 351] on span "查看關鍵字貼文 2 筆" at bounding box center [308, 356] width 73 height 11
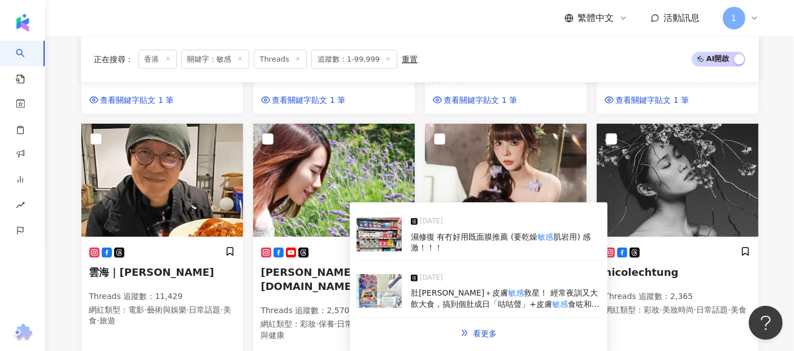
click at [438, 252] on span "肌岩用) 感激！！！" at bounding box center [501, 242] width 180 height 20
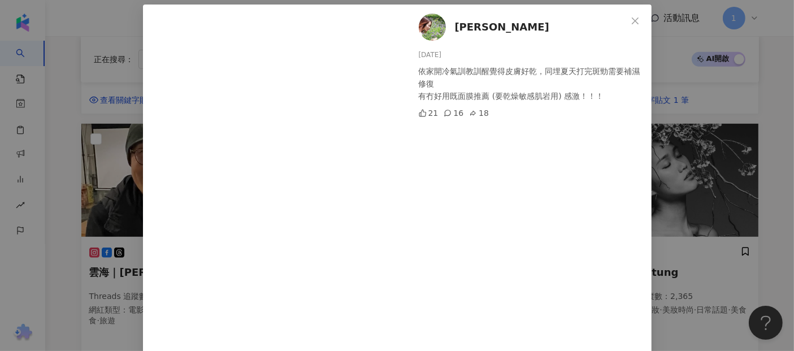
scroll to position [91, 0]
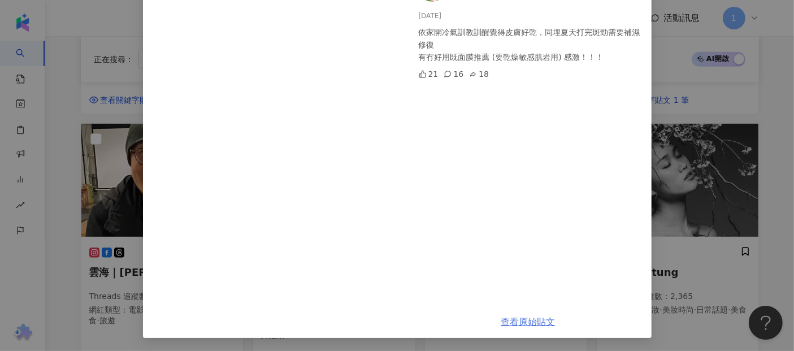
click at [505, 318] on link "查看原始貼文" at bounding box center [528, 322] width 54 height 11
drag, startPoint x: 722, startPoint y: 88, endPoint x: 654, endPoint y: 0, distance: 110.8
click at [717, 80] on div "Kayla Chan 2025/8/25 依家開冷氣訓教訓醒覺得皮膚好乾，同埋夏天打完斑勁需要補濕修復 有冇好用既面膜推薦 (要乾燥敏感肌岩用) 感激！！！ …" at bounding box center [397, 175] width 794 height 351
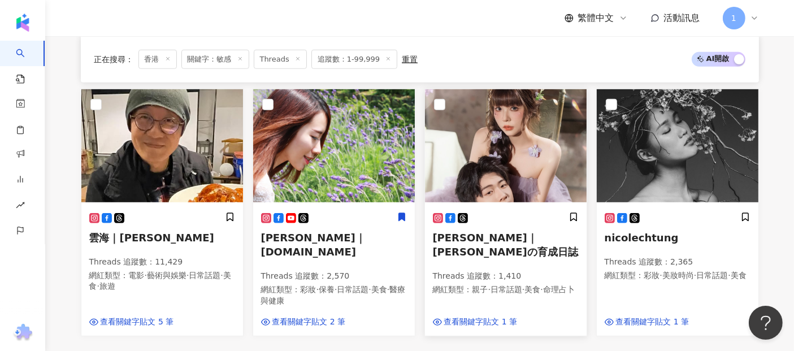
scroll to position [725, 0]
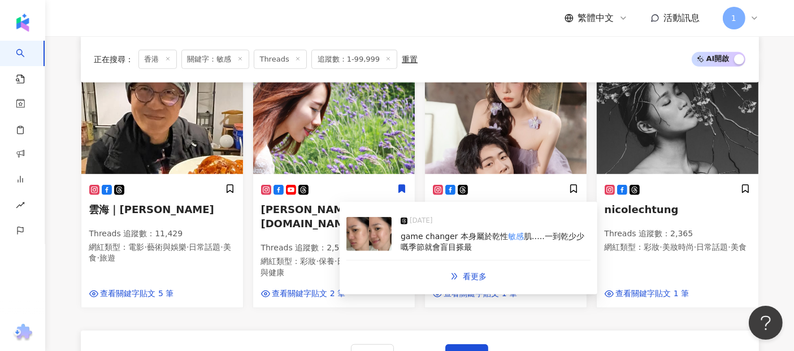
click at [547, 240] on span "肌…..一到乾少少嘅季節就會盲目搽最" at bounding box center [493, 242] width 184 height 20
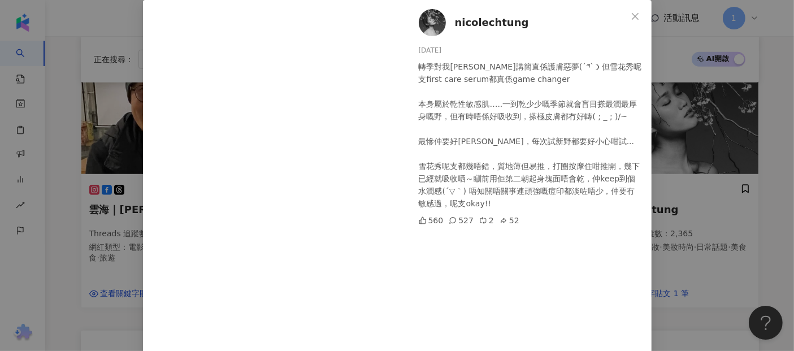
scroll to position [0, 0]
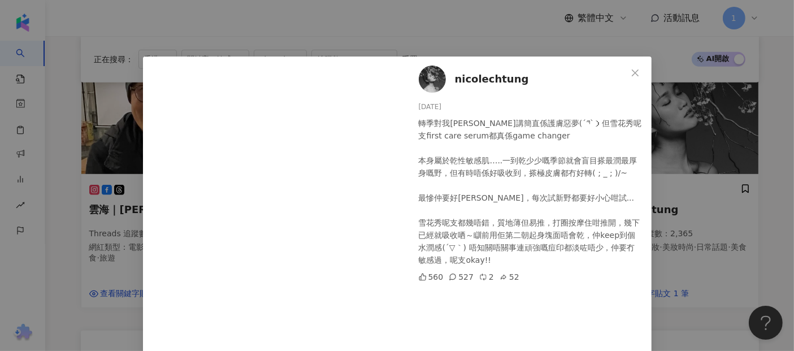
click at [506, 6] on div "nicolechtung 2025/3/19 轉季對我黎講簡直係護膚惡夢(´ཀ`）但雪花秀呢支first care serum都真係game changer …" at bounding box center [397, 175] width 794 height 351
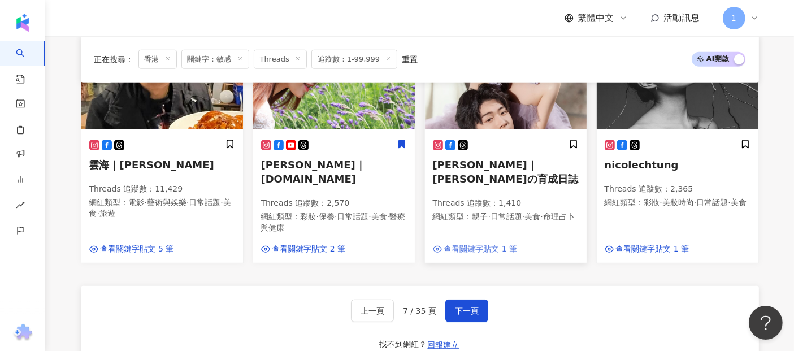
scroll to position [850, 0]
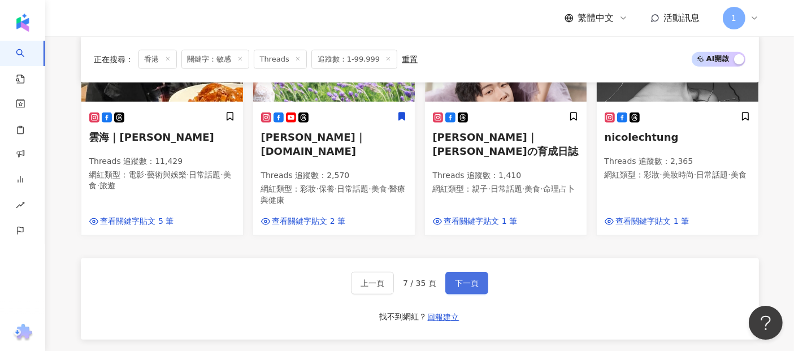
scroll to position [725, 0]
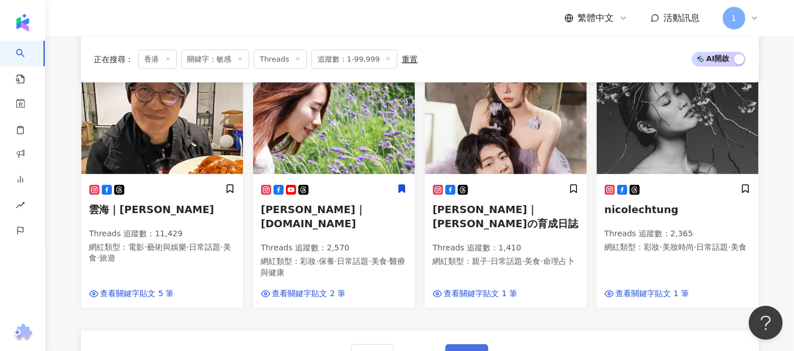
click at [479, 344] on button "下一頁" at bounding box center [466, 355] width 43 height 23
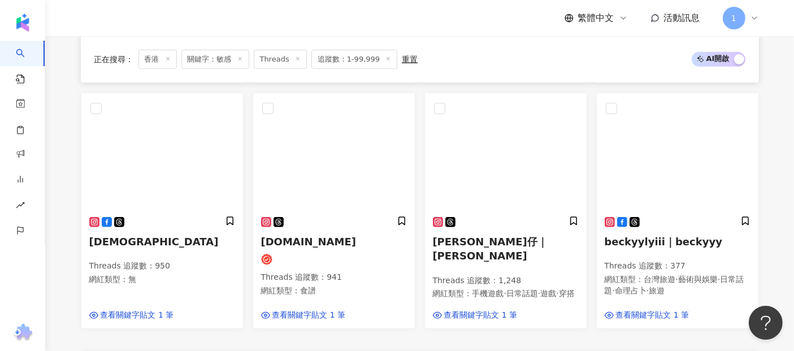
scroll to position [699, 0]
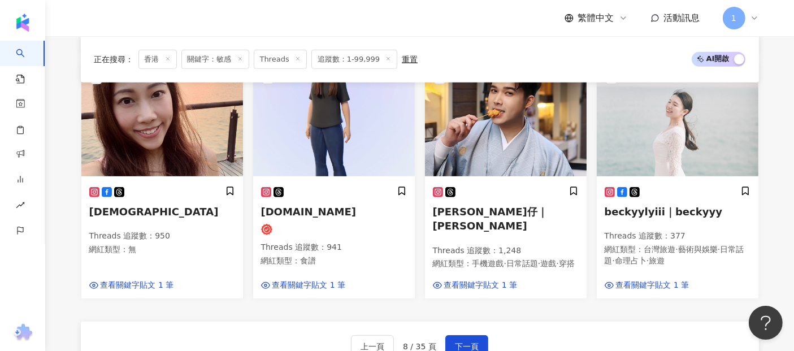
scroll to position [691, 0]
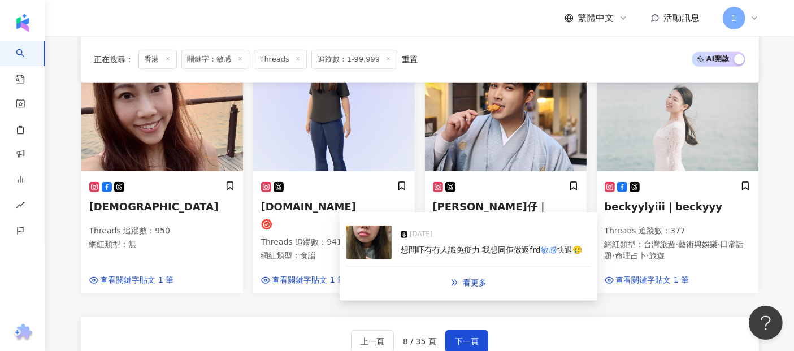
click at [558, 252] on span "快退🥲" at bounding box center [569, 249] width 25 height 9
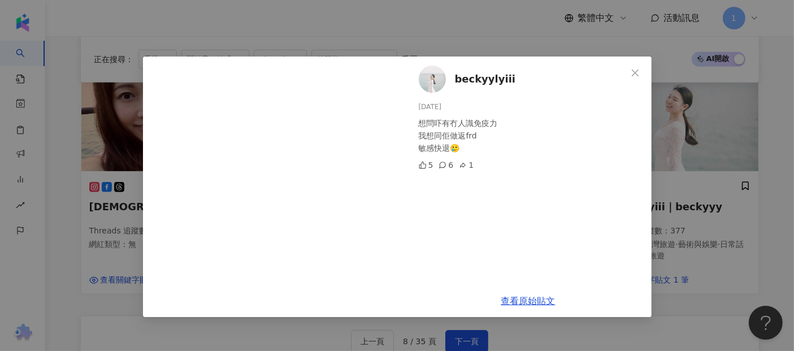
click at [750, 235] on div "beckyylyiii 2025/8/8 想問吓有冇人識免疫力 我想同佢做返frd 敏感快退🥲 5 6 1 查看原始貼文" at bounding box center [397, 175] width 794 height 351
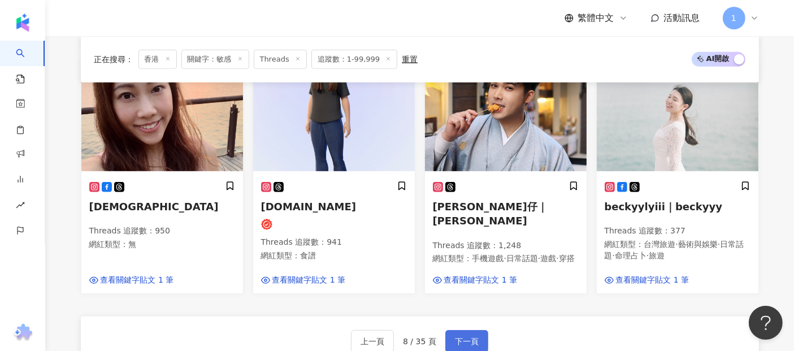
click at [452, 330] on button "下一頁" at bounding box center [466, 341] width 43 height 23
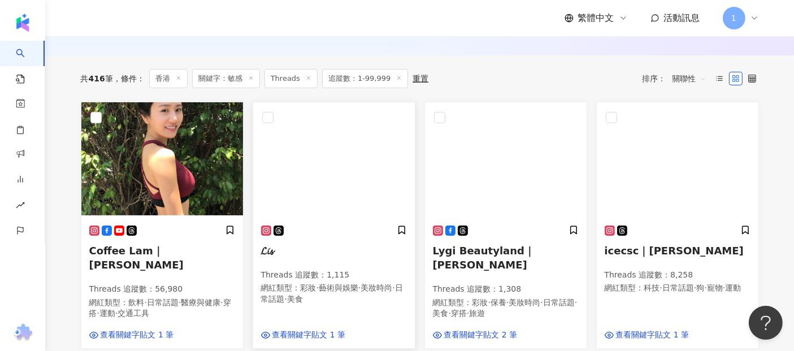
scroll to position [198, 0]
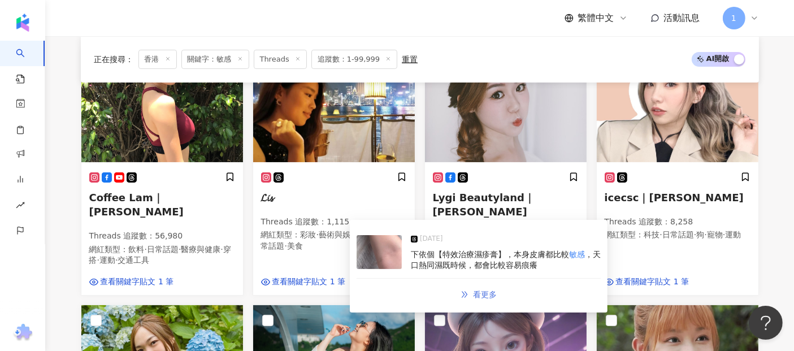
click at [472, 296] on link "看更多" at bounding box center [479, 294] width 60 height 23
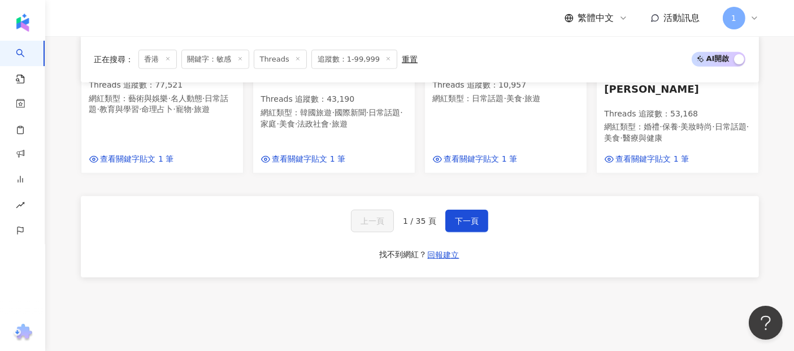
scroll to position [907, 0]
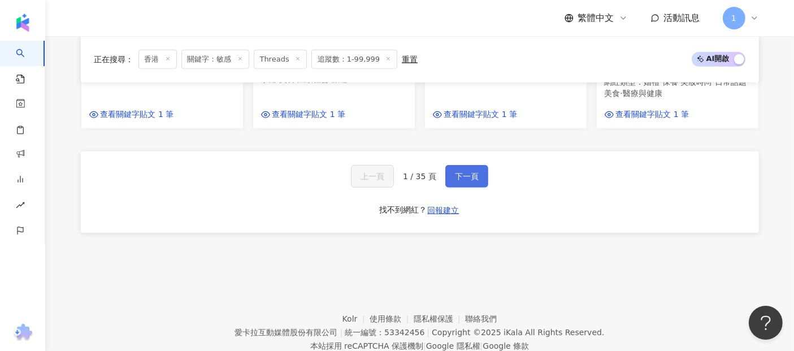
click at [465, 172] on span "下一頁" at bounding box center [467, 176] width 24 height 9
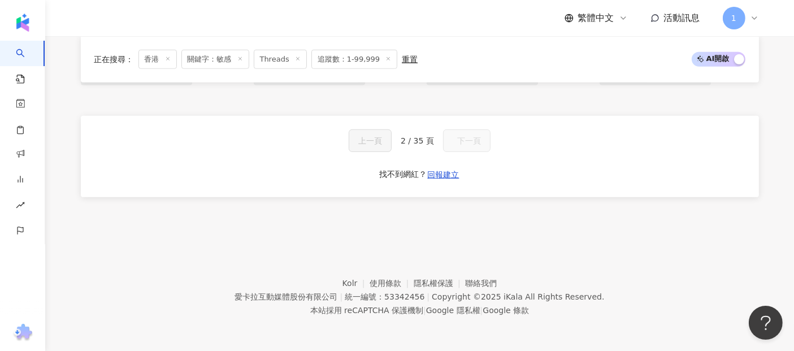
scroll to position [824, 0]
click at [473, 144] on span "下一頁" at bounding box center [473, 142] width 24 height 9
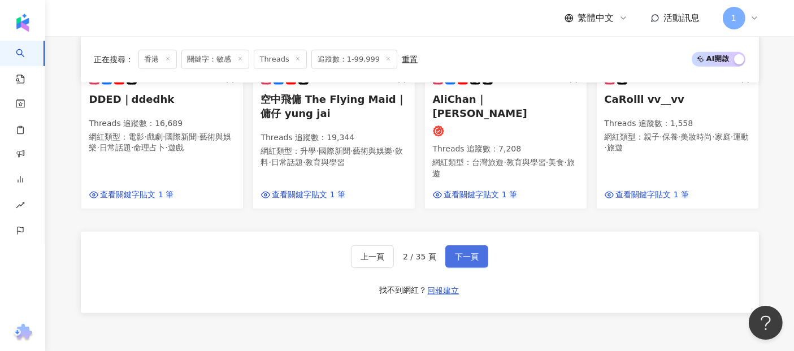
scroll to position [893, 0]
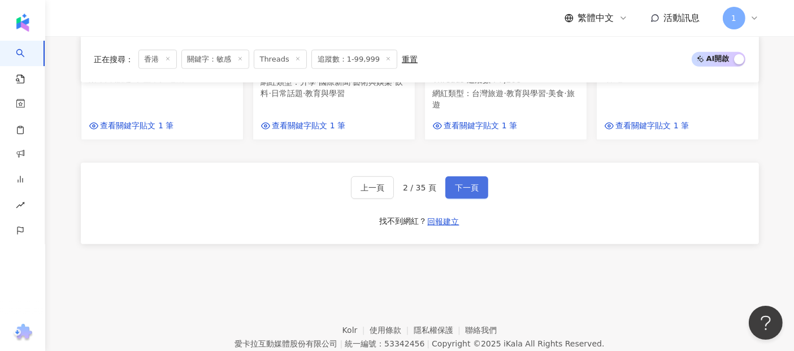
click at [473, 183] on span "下一頁" at bounding box center [467, 187] width 24 height 9
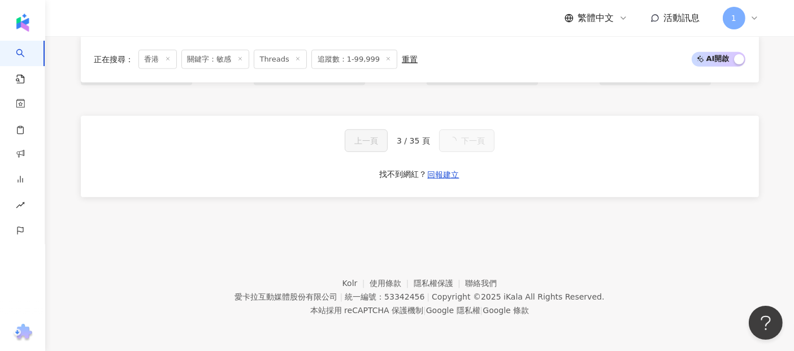
scroll to position [824, 0]
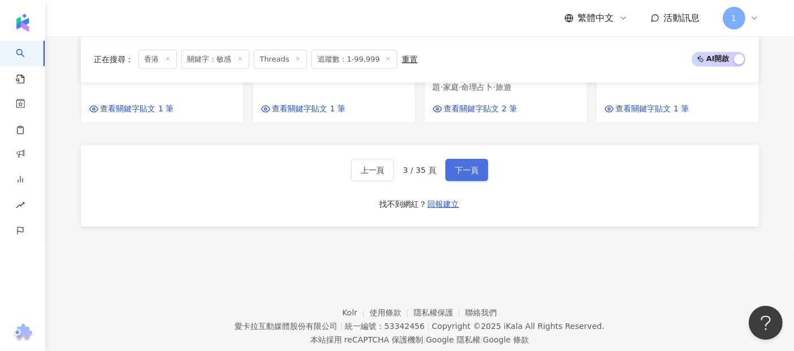
click at [471, 166] on span "下一頁" at bounding box center [467, 170] width 24 height 9
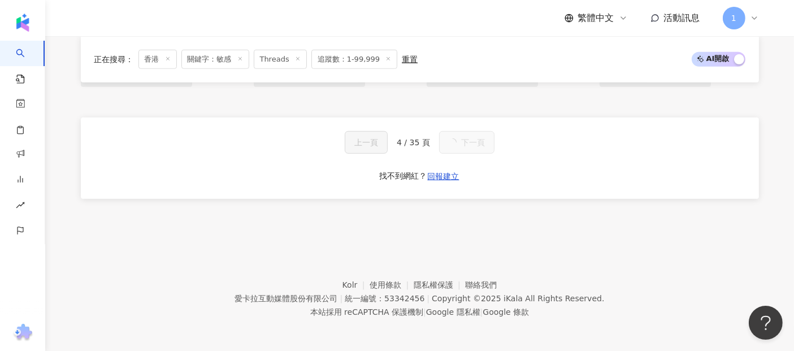
click at [471, 144] on span "下一頁" at bounding box center [473, 142] width 24 height 9
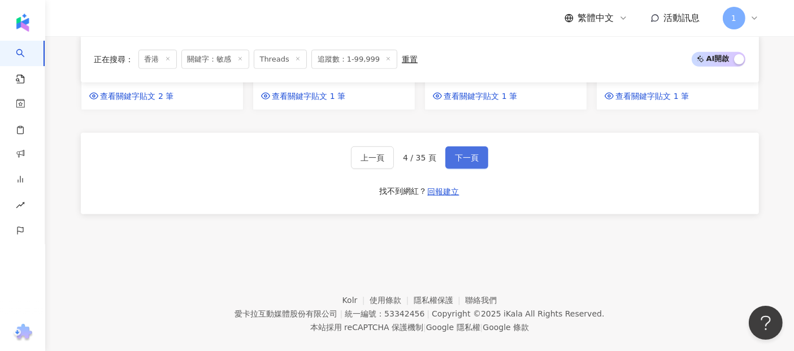
click at [471, 153] on span "下一頁" at bounding box center [467, 157] width 24 height 9
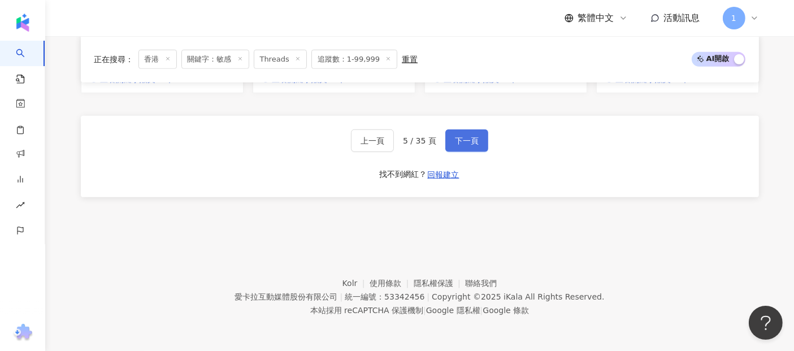
click at [471, 144] on span "下一頁" at bounding box center [467, 140] width 24 height 9
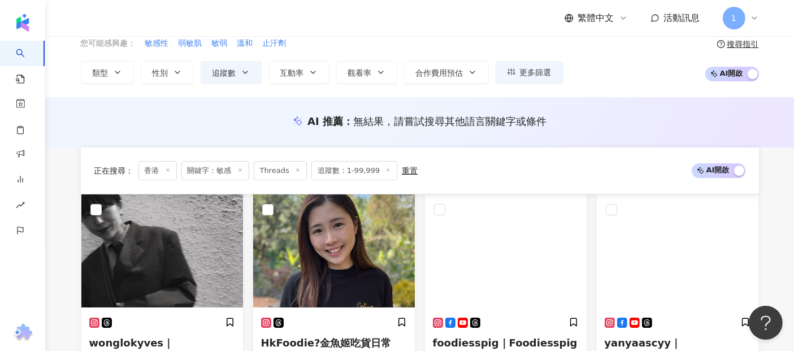
scroll to position [7, 0]
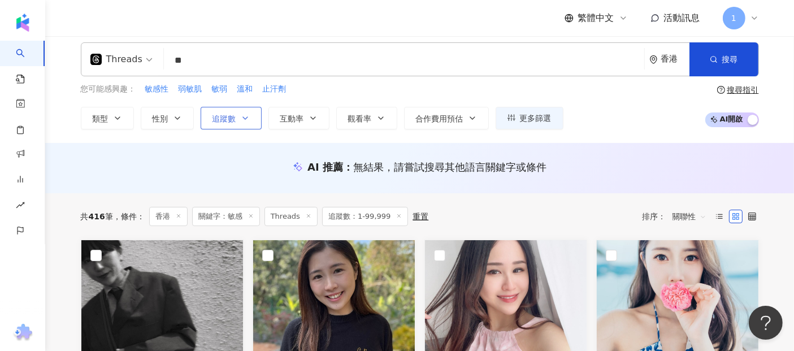
click at [235, 117] on button "追蹤數" at bounding box center [231, 118] width 61 height 23
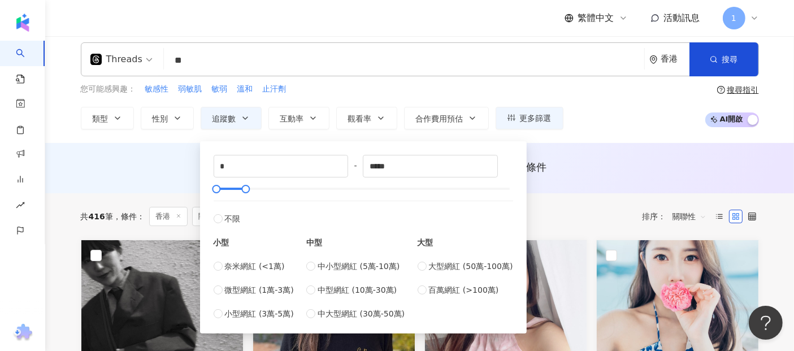
click at [588, 171] on div "AI 推薦 ： 無結果，請嘗試搜尋其他語言關鍵字或條件" at bounding box center [420, 167] width 678 height 14
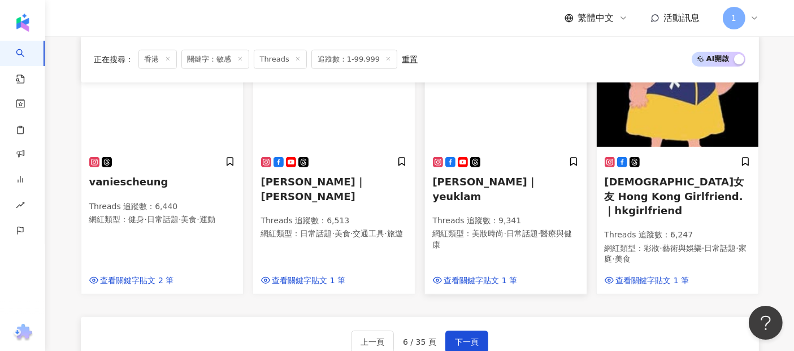
scroll to position [879, 0]
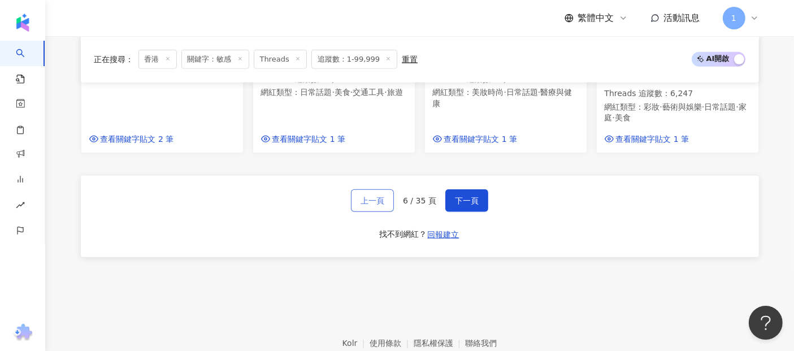
click at [384, 196] on span "上一頁" at bounding box center [373, 200] width 24 height 9
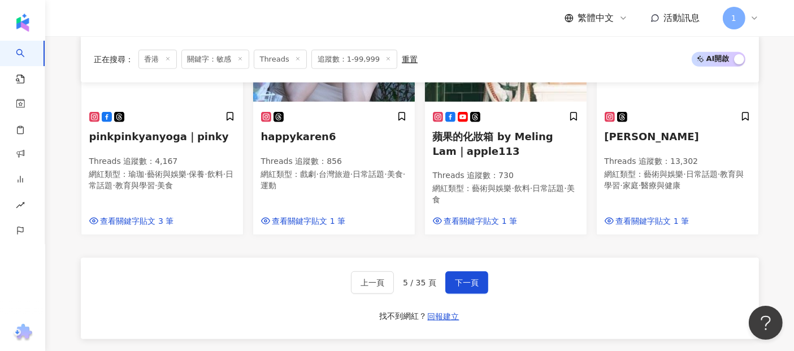
scroll to position [851, 0]
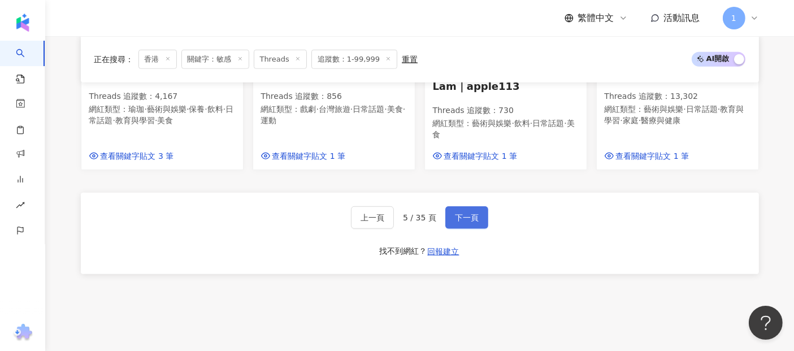
click at [469, 222] on span "下一頁" at bounding box center [467, 217] width 24 height 9
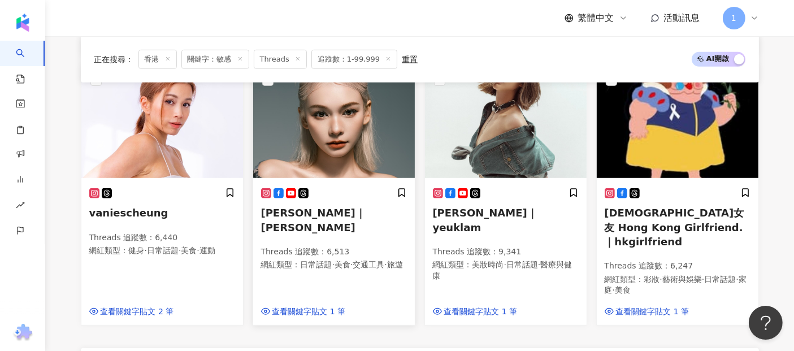
scroll to position [726, 0]
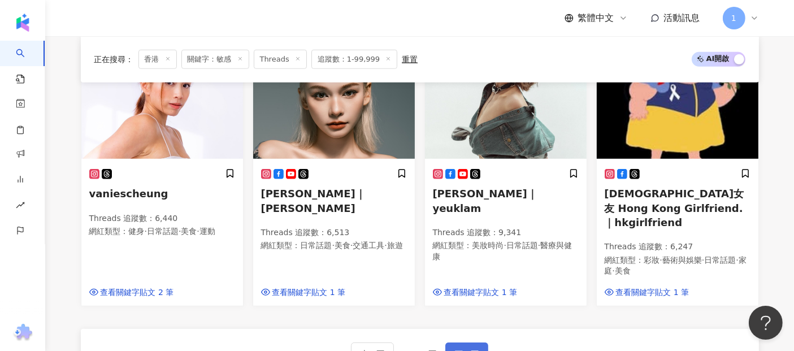
drag, startPoint x: 489, startPoint y: 329, endPoint x: 476, endPoint y: 327, distance: 13.2
click at [469, 349] on span "下一頁" at bounding box center [467, 353] width 24 height 9
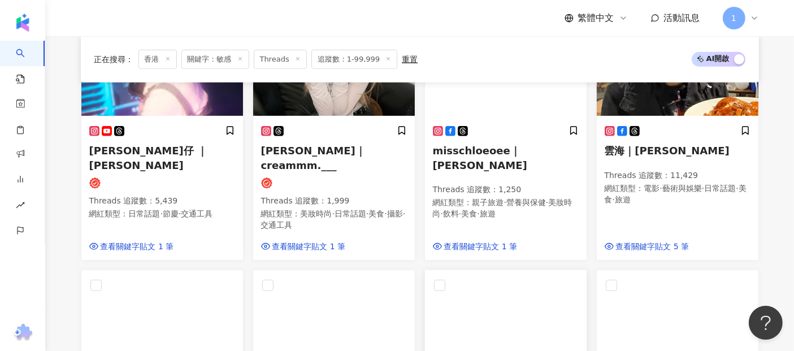
scroll to position [704, 0]
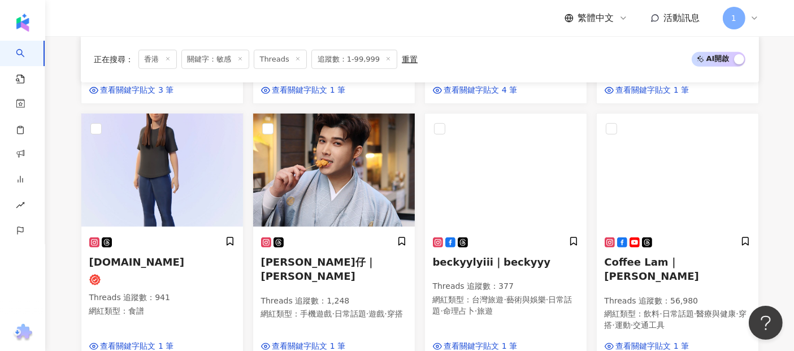
scroll to position [679, 0]
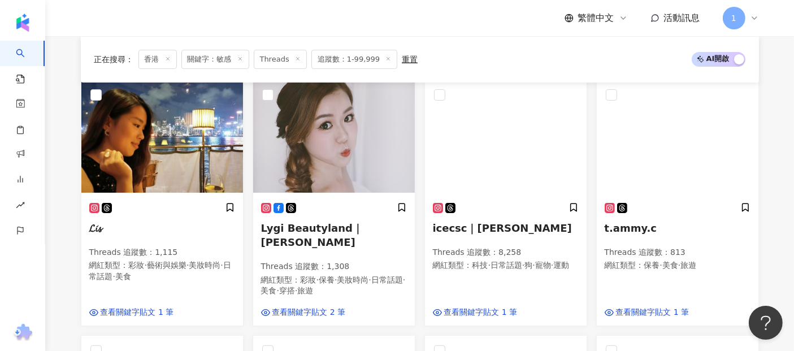
scroll to position [187, 0]
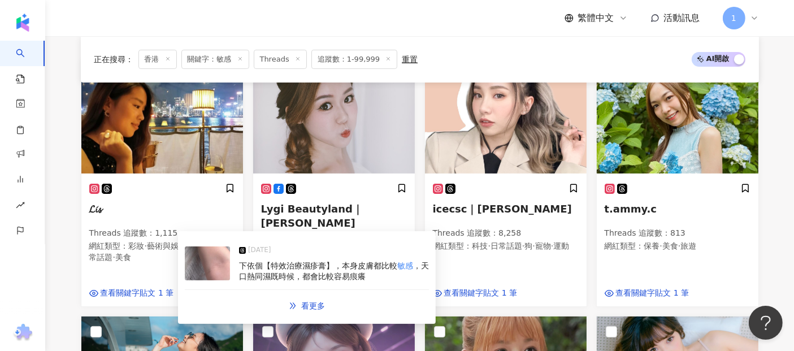
click at [270, 265] on span "下依個【特效治療濕疹膏】，本身皮膚都比較" at bounding box center [318, 265] width 158 height 9
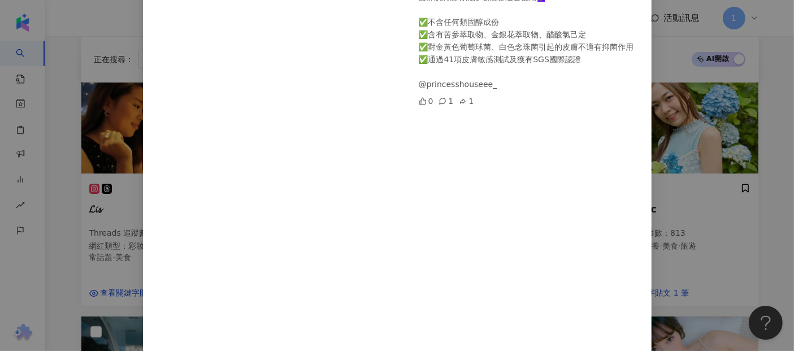
scroll to position [63, 0]
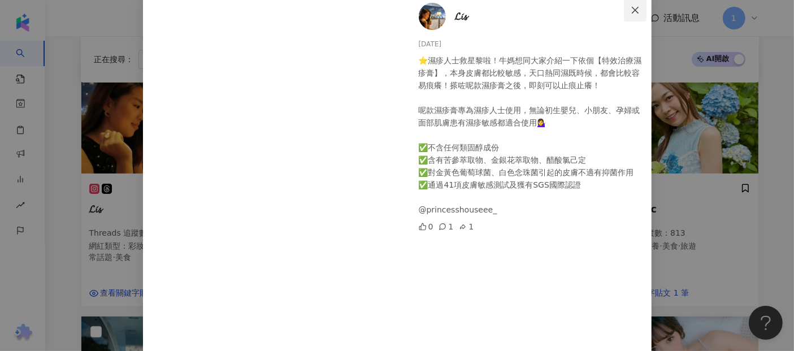
click at [633, 6] on icon "close" at bounding box center [635, 10] width 9 height 9
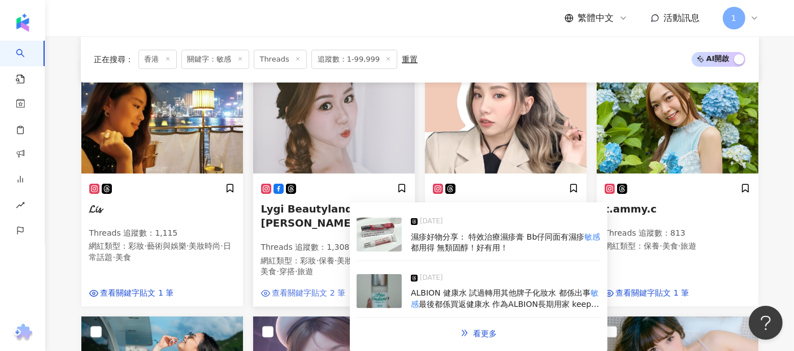
click at [341, 288] on span "查看關鍵字貼文 2 筆" at bounding box center [308, 293] width 73 height 11
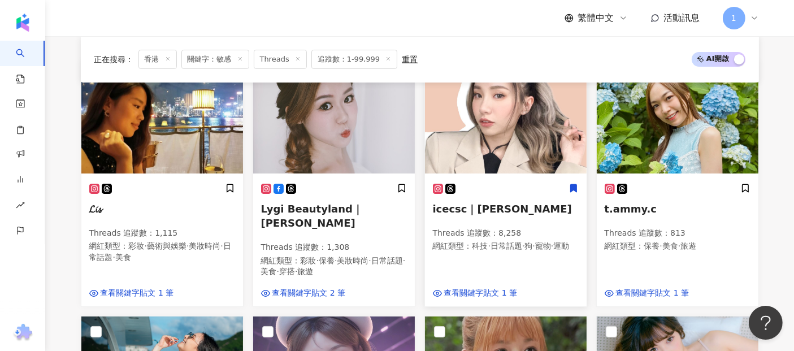
click at [579, 183] on div "icecsc｜陳初戀 Threads 追蹤數 ： 8,258 網紅類型 ： 科技 · 日常話題 · 狗 · 寵物 · 運動 查看關鍵字貼文 1 筆" at bounding box center [506, 240] width 162 height 131
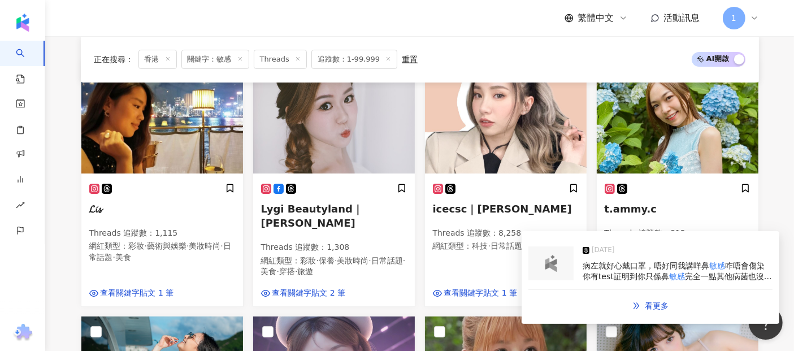
click at [602, 264] on span "病左就好心戴口罩，唔好同我講咩鼻" at bounding box center [646, 265] width 127 height 9
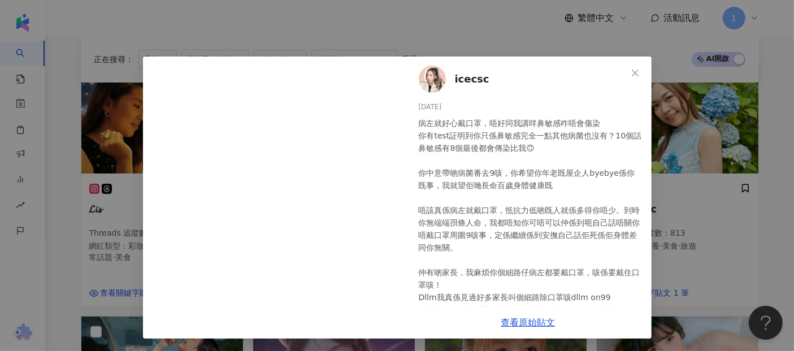
scroll to position [1, 0]
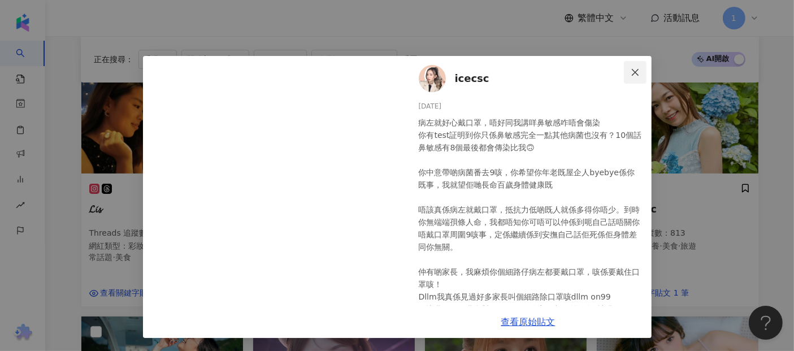
click at [631, 70] on icon "close" at bounding box center [635, 72] width 9 height 9
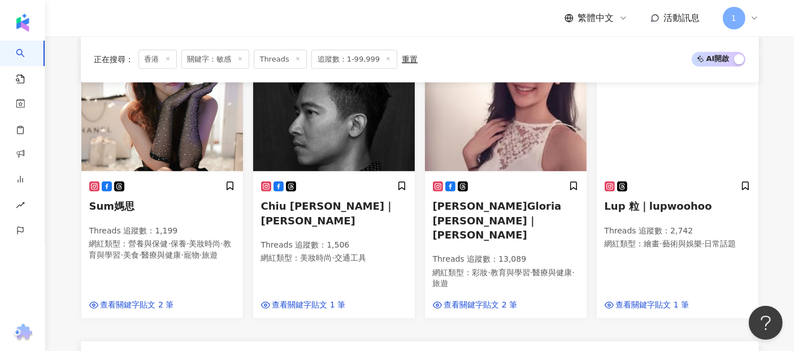
scroll to position [878, 0]
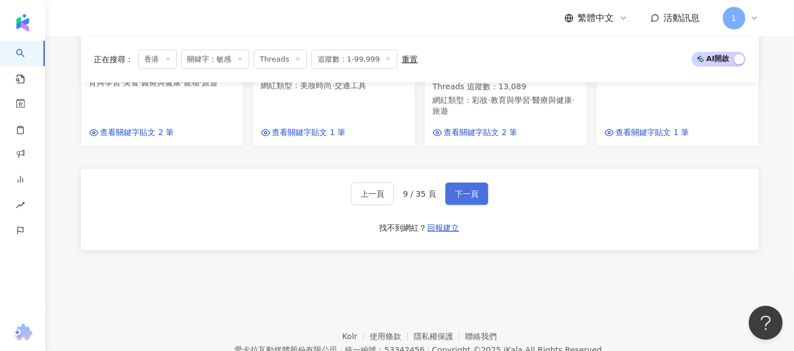
click at [472, 189] on span "下一頁" at bounding box center [467, 193] width 24 height 9
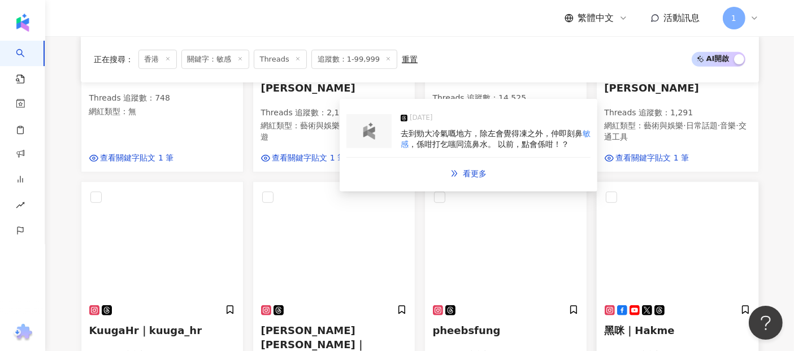
scroll to position [698, 0]
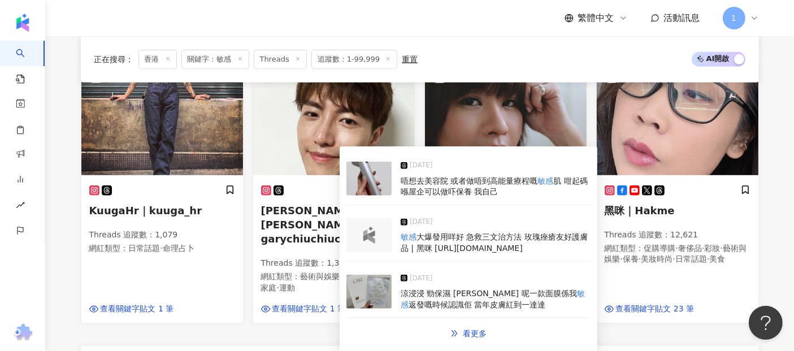
click at [565, 245] on div "敏感 大爆發用咩好 急救三文治方法 玫瑰痤瘡友好護膚品 | 黑咪 https://youtu.be/BjSjNR3gN_M" at bounding box center [496, 243] width 190 height 22
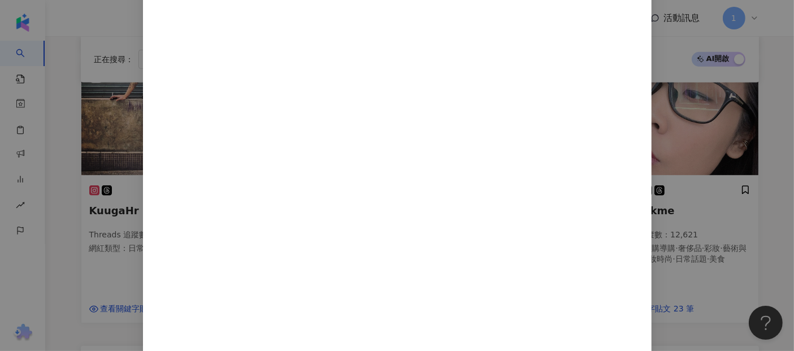
scroll to position [565, 0]
click at [711, 176] on div "黑咪 2025/8/22 敏感大爆發用咩好 急救三文治方法 玫瑰痤瘡友好護膚品 | 黑咪 https://youtu.be/BjSjNR3gN_M 9 1 2…" at bounding box center [397, 175] width 794 height 351
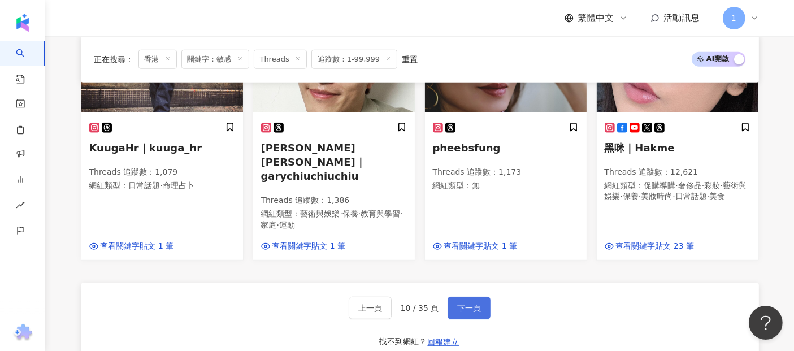
click at [465, 297] on button "下一頁" at bounding box center [469, 308] width 43 height 23
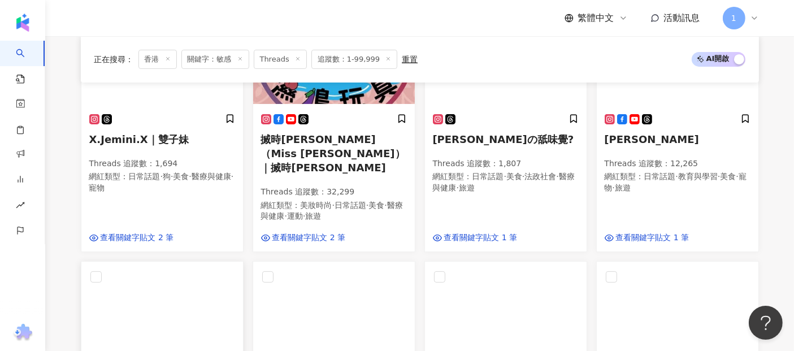
scroll to position [184, 0]
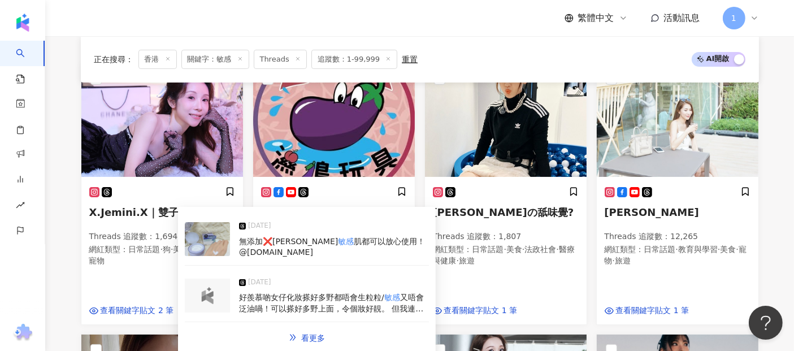
click at [283, 293] on span "好羨慕啲女仔化妝搽好多野都唔會生粒粒/" at bounding box center [311, 297] width 145 height 9
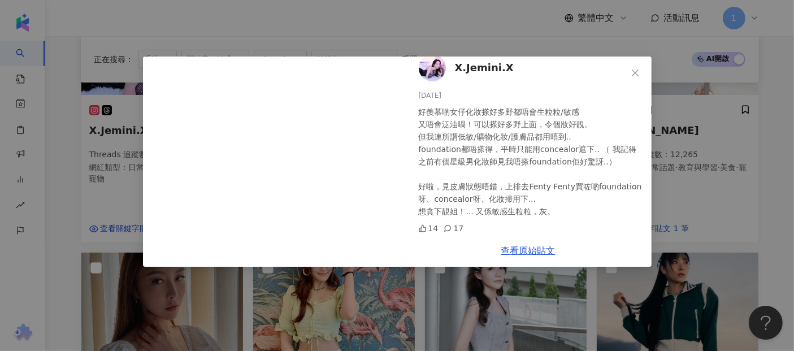
scroll to position [247, 0]
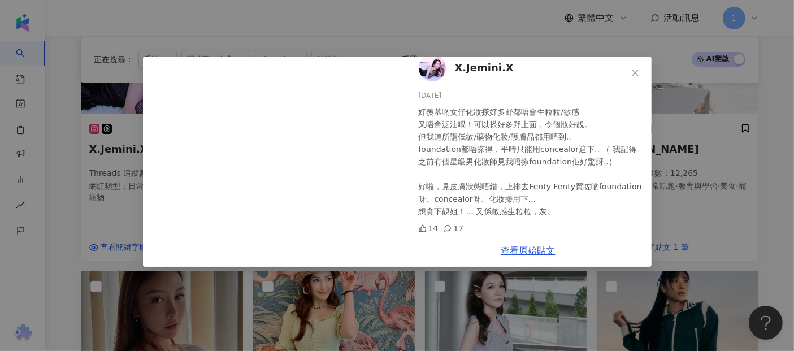
click at [61, 155] on div "X.Jemini.X 2025/5/30 好羨慕啲女仔化妝搽好多野都唔會生粒粒/敏感 又唔會泛油喎！可以搽好多野上面，令個妝好靚。 但我連所謂低敏/礦物化妝/…" at bounding box center [397, 175] width 794 height 351
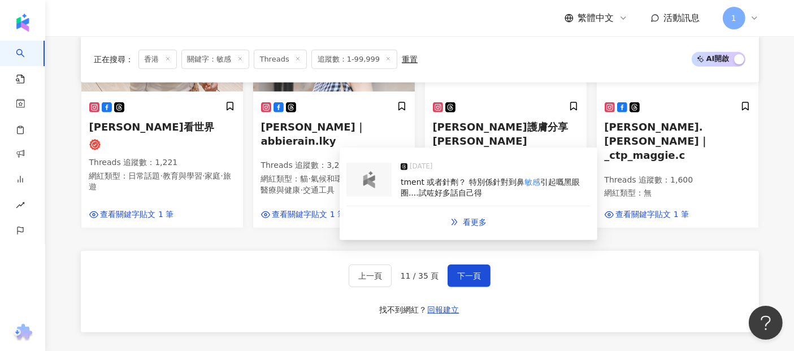
scroll to position [910, 0]
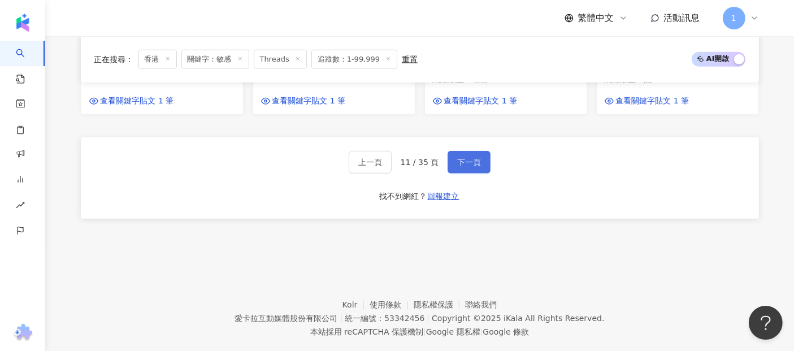
click at [466, 151] on button "下一頁" at bounding box center [469, 162] width 43 height 23
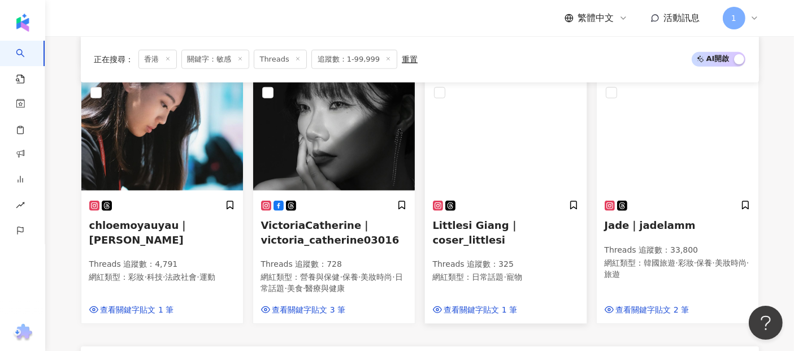
scroll to position [656, 0]
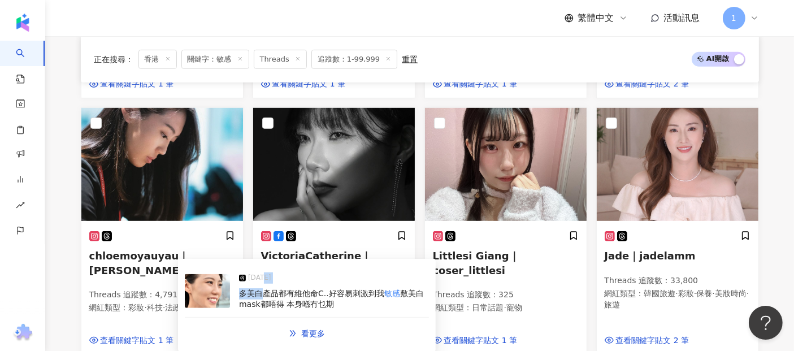
click at [262, 288] on div "2025/5/30 多美白產品都有維他命C..好容易刺激到我 敏感 敷美白mask都唔得 本身喺冇乜期" at bounding box center [334, 291] width 190 height 38
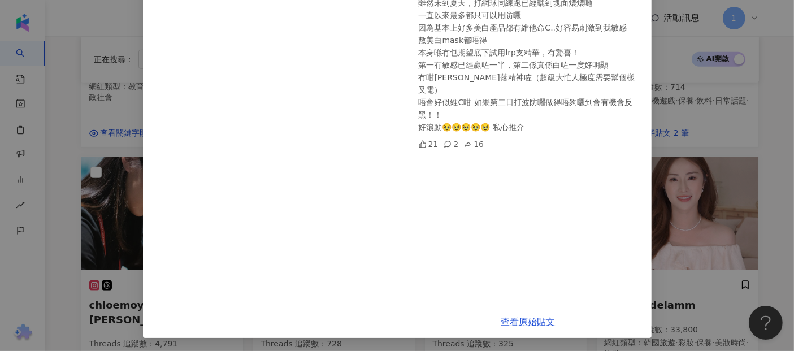
scroll to position [530, 0]
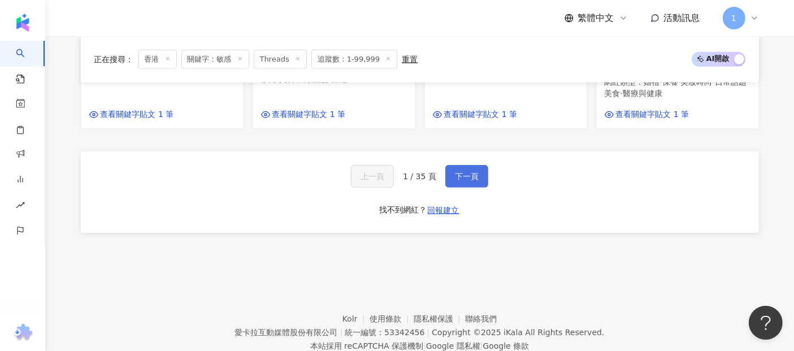
click at [460, 172] on span "下一頁" at bounding box center [467, 176] width 24 height 9
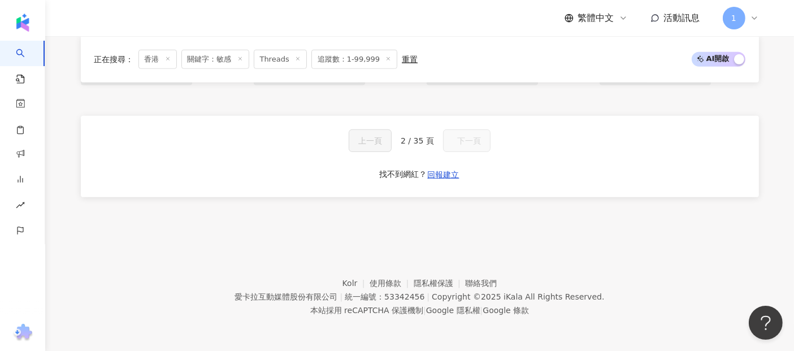
scroll to position [824, 0]
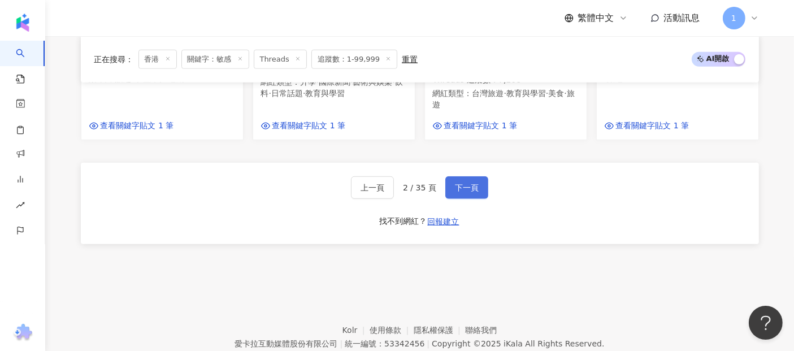
click at [476, 183] on span "下一頁" at bounding box center [467, 187] width 24 height 9
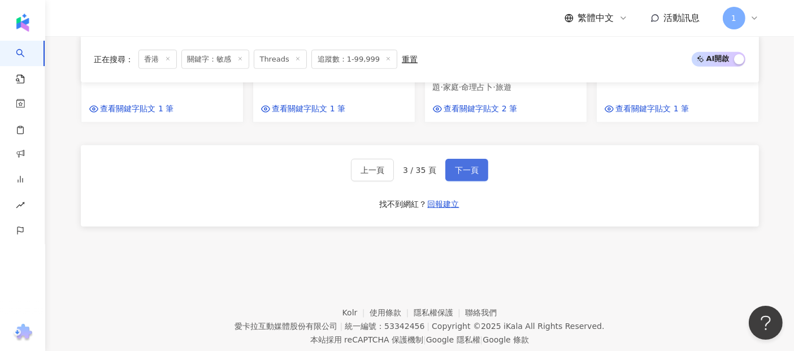
click at [476, 166] on span "下一頁" at bounding box center [467, 170] width 24 height 9
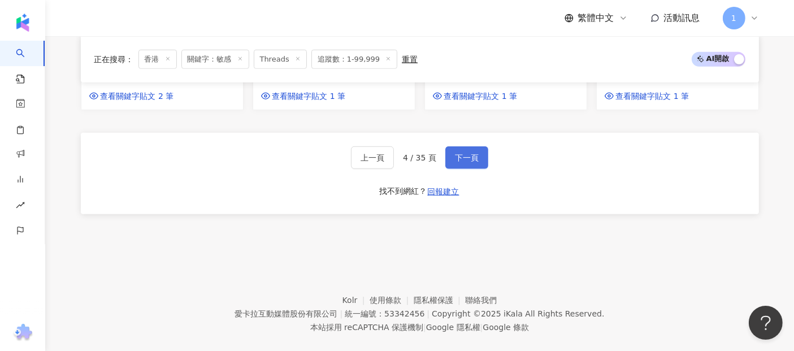
click at [476, 153] on span "下一頁" at bounding box center [467, 157] width 24 height 9
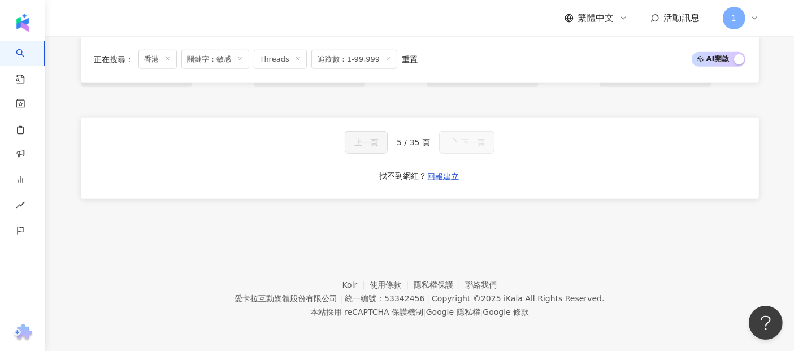
click at [476, 145] on span "下一頁" at bounding box center [473, 142] width 24 height 9
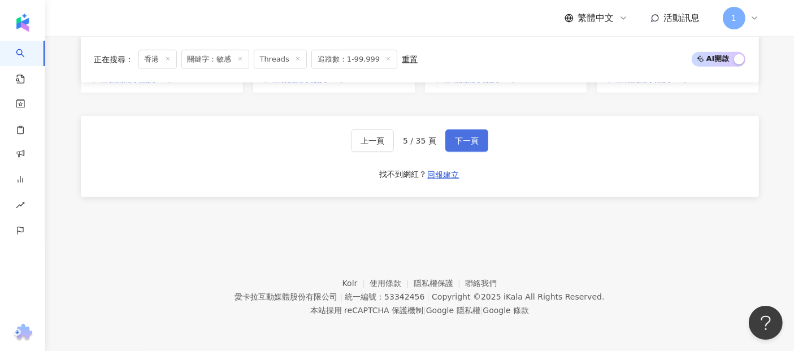
click at [476, 145] on span "下一頁" at bounding box center [467, 140] width 24 height 9
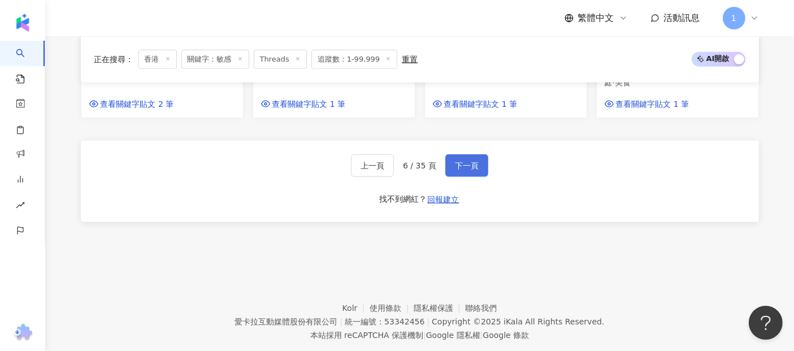
click at [476, 161] on span "下一頁" at bounding box center [467, 165] width 24 height 9
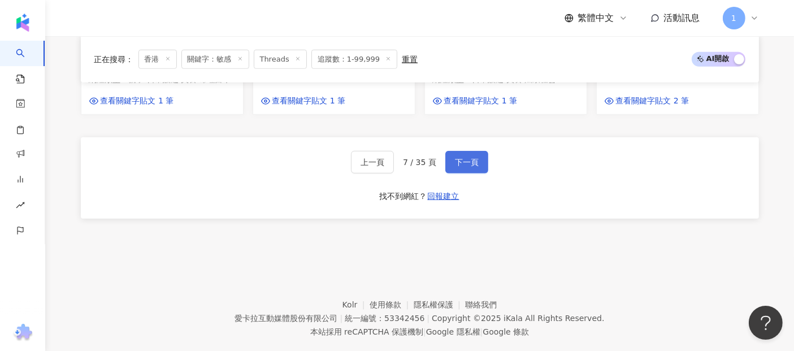
click at [476, 158] on span "下一頁" at bounding box center [467, 162] width 24 height 9
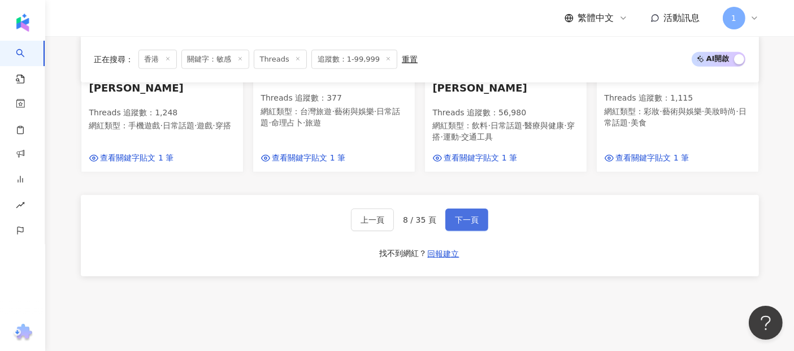
scroll to position [678, 0]
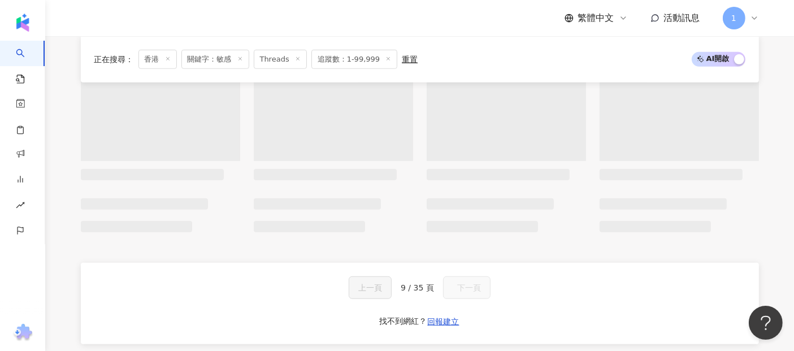
scroll to position [635, 0]
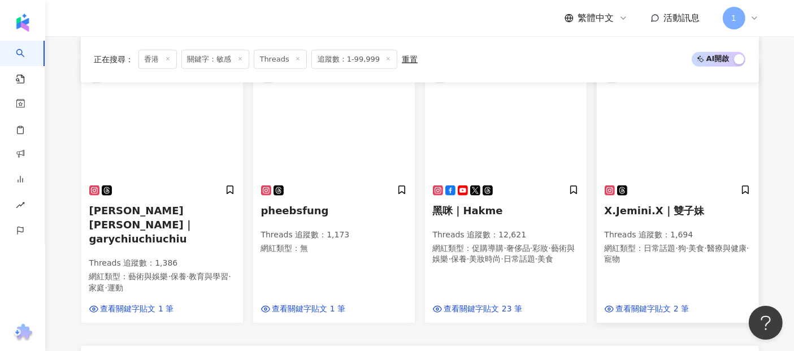
scroll to position [710, 0]
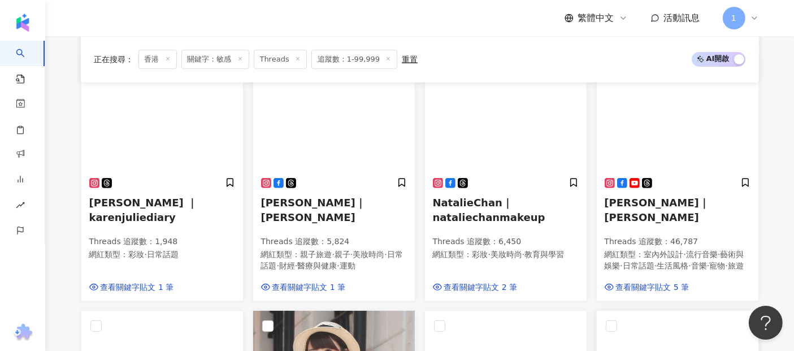
scroll to position [509, 0]
